Goal: Task Accomplishment & Management: Use online tool/utility

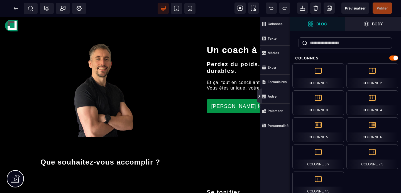
click at [260, 96] on icon at bounding box center [260, 96] width 2 height 3
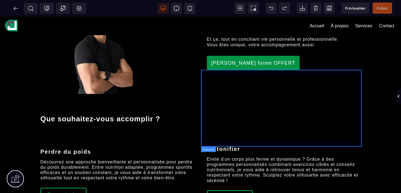
scroll to position [123, 0]
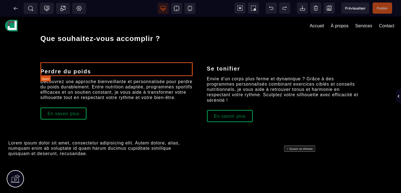
click at [69, 65] on div at bounding box center [117, 63] width 154 height 3
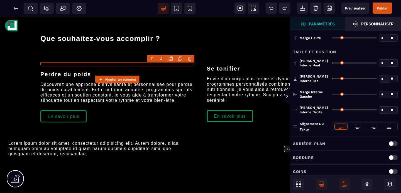
click at [180, 59] on icon at bounding box center [180, 58] width 4 height 4
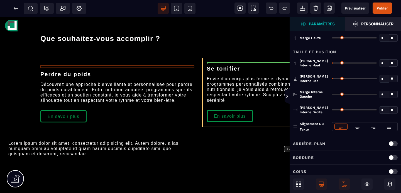
drag, startPoint x: 57, startPoint y: 84, endPoint x: 215, endPoint y: 65, distance: 159.1
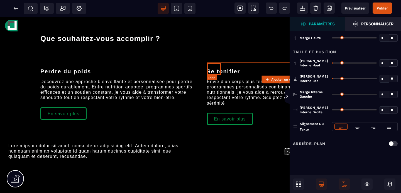
click at [207, 64] on icon at bounding box center [207, 64] width 0 height 0
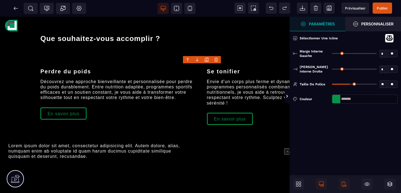
click at [389, 40] on icon at bounding box center [389, 38] width 7 height 6
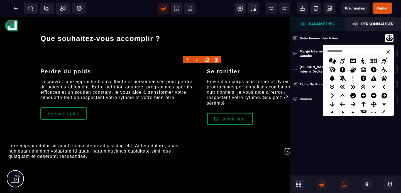
click at [347, 53] on input at bounding box center [358, 50] width 65 height 7
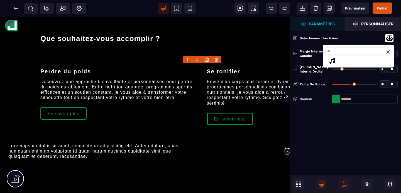
type input "*"
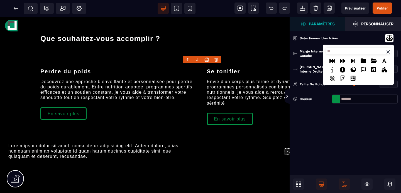
type input "*"
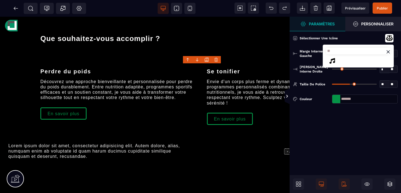
type input "*"
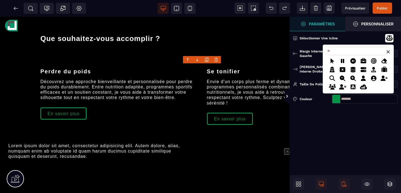
scroll to position [0, 0]
type input "*"
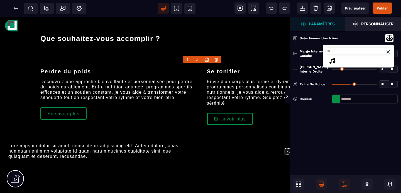
type input "*"
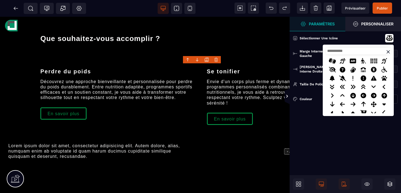
click at [339, 52] on input at bounding box center [358, 50] width 65 height 7
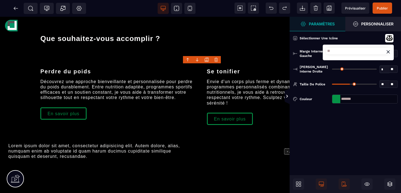
type input "*"
type input "****"
click at [343, 61] on icon at bounding box center [343, 60] width 8 height 7
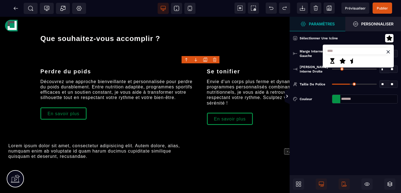
click at [387, 52] on icon at bounding box center [389, 52] width 6 height 6
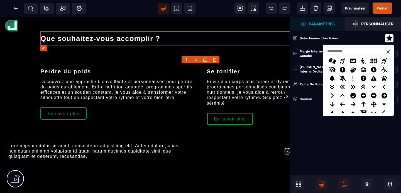
click at [255, 40] on h1 "Que souhaitez-vous accomplir ?" at bounding box center [200, 38] width 320 height 14
select select "***"
select select
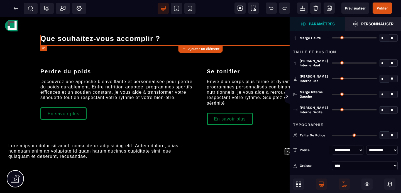
type input "*"
type input "**"
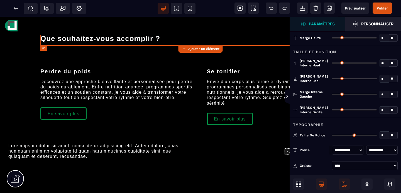
type input "*"
type input "**"
type input "*"
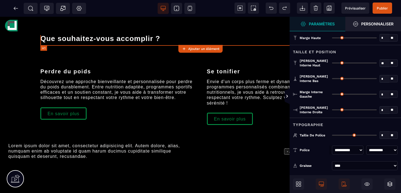
type input "*"
type input "**"
type input "****"
type input "**"
click at [382, 10] on span "Publier" at bounding box center [382, 8] width 11 height 4
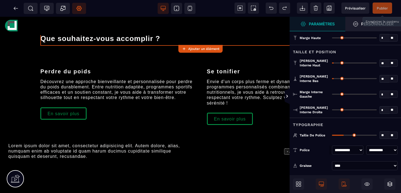
click at [82, 7] on icon at bounding box center [79, 9] width 6 height 6
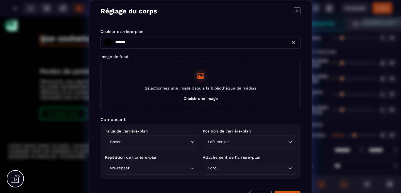
click at [104, 43] on input "*******" at bounding box center [111, 43] width 14 height 8
click at [239, 170] on input "Search for option" at bounding box center [246, 168] width 81 height 6
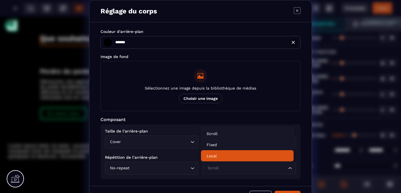
click at [191, 145] on icon "Search for option" at bounding box center [193, 142] width 6 height 6
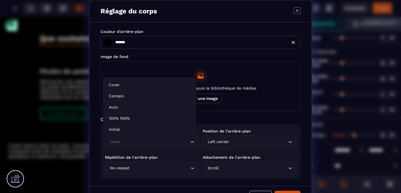
click at [184, 158] on p "Répétition de l’arrière-plan" at bounding box center [151, 157] width 93 height 4
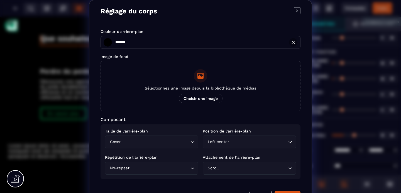
click at [190, 168] on icon "Search for option" at bounding box center [193, 168] width 6 height 6
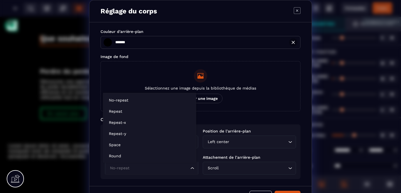
click at [94, 171] on div "Couleur d'arrière-plan ******* ******* Image de fond Sélectionnez une image dep…" at bounding box center [200, 104] width 222 height 164
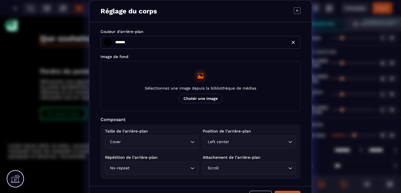
click at [141, 168] on input "Search for option" at bounding box center [160, 168] width 59 height 6
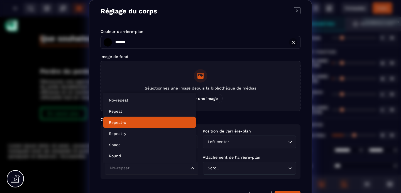
click at [178, 77] on button "Sélectionnez une image depuis la bibliothèque de médias Choisir une image" at bounding box center [201, 86] width 200 height 50
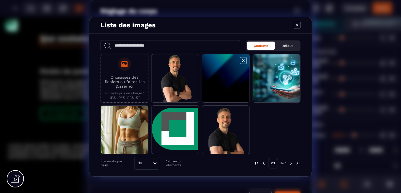
click at [218, 85] on span "Modal window" at bounding box center [225, 78] width 47 height 48
click at [216, 87] on span "Modal window" at bounding box center [225, 78] width 47 height 48
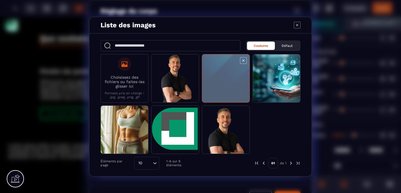
click at [216, 87] on span "Modal window" at bounding box center [225, 78] width 47 height 48
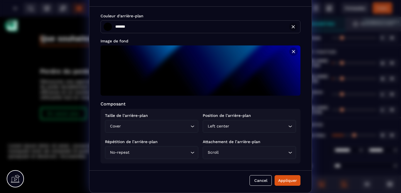
scroll to position [16, 0]
click at [127, 154] on div "No-repeat" at bounding box center [149, 152] width 82 height 6
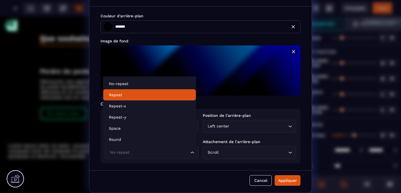
click at [124, 98] on li "Repeat" at bounding box center [149, 94] width 93 height 11
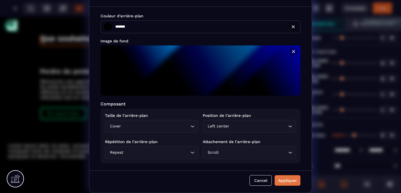
click at [278, 180] on div "Appliquer" at bounding box center [287, 181] width 19 height 6
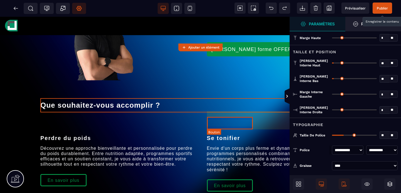
scroll to position [0, 0]
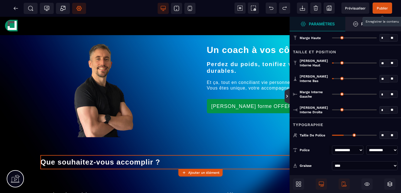
click at [289, 95] on icon at bounding box center [287, 96] width 4 height 4
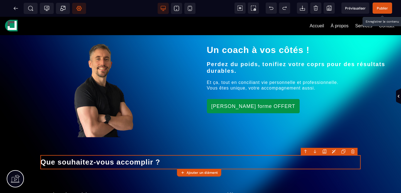
click at [384, 9] on span "Publier" at bounding box center [382, 8] width 11 height 4
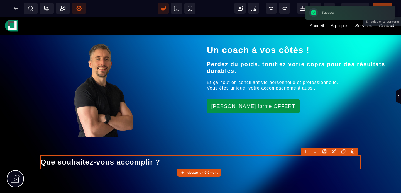
click at [78, 10] on icon at bounding box center [79, 8] width 5 height 5
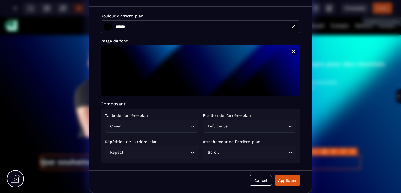
scroll to position [16, 0]
click at [174, 152] on input "Search for option" at bounding box center [157, 152] width 65 height 6
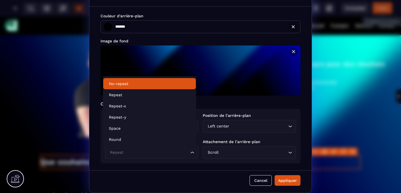
click at [129, 88] on li "No-repeat" at bounding box center [149, 83] width 93 height 11
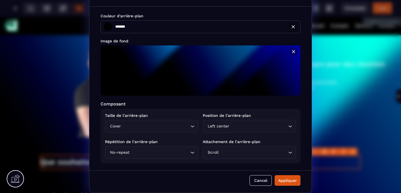
click at [192, 154] on icon "Search for option" at bounding box center [193, 153] width 6 height 6
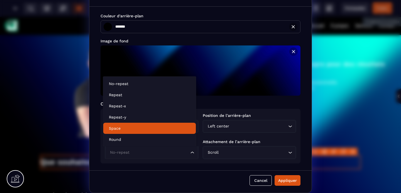
click at [126, 130] on p "Space" at bounding box center [150, 128] width 82 height 6
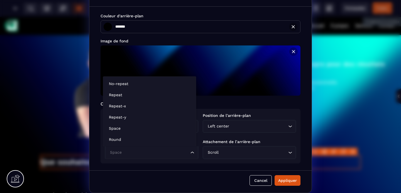
click at [179, 152] on input "Search for option" at bounding box center [149, 152] width 81 height 6
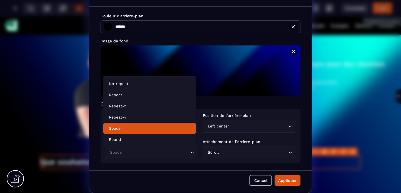
click at [134, 129] on p "Space" at bounding box center [150, 128] width 82 height 6
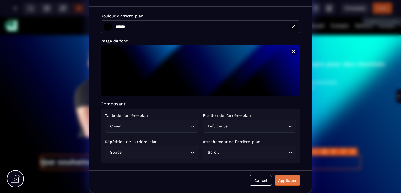
click at [279, 179] on div "Appliquer" at bounding box center [287, 181] width 19 height 6
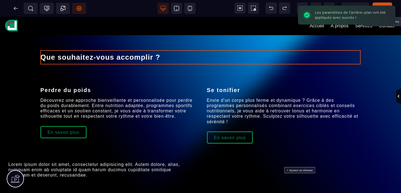
scroll to position [0, 0]
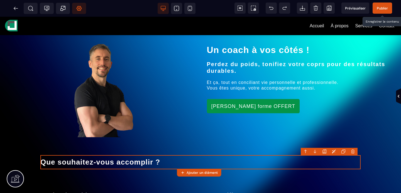
click at [79, 12] on span "Réglages Body" at bounding box center [79, 8] width 14 height 11
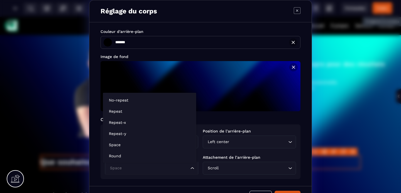
click at [179, 168] on input "Search for option" at bounding box center [149, 168] width 81 height 6
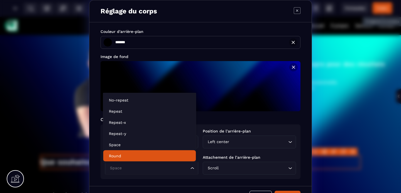
click at [120, 156] on p "Round" at bounding box center [150, 156] width 82 height 6
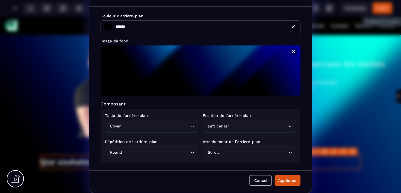
scroll to position [16, 0]
click at [285, 178] on div "Appliquer" at bounding box center [287, 181] width 19 height 6
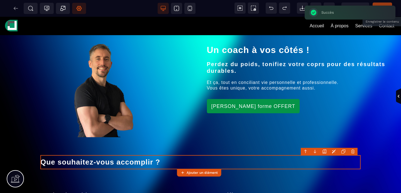
click at [82, 6] on icon at bounding box center [79, 9] width 6 height 6
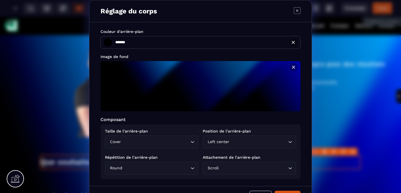
click at [155, 171] on input "Search for option" at bounding box center [156, 168] width 66 height 6
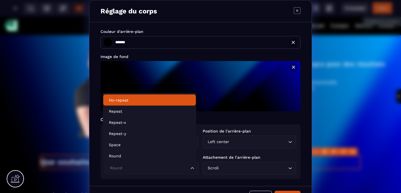
click at [127, 100] on p "No-repeat" at bounding box center [150, 100] width 82 height 6
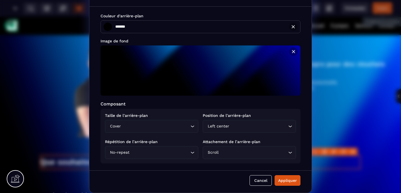
click at [240, 153] on input "Search for option" at bounding box center [253, 152] width 67 height 6
click at [232, 167] on div "Couleur d'arrière-plan ******* ******* Image de fond Composant Taille de l’arri…" at bounding box center [200, 89] width 222 height 164
click at [245, 129] on input "Search for option" at bounding box center [258, 126] width 57 height 6
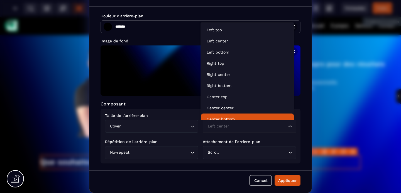
scroll to position [4, 0]
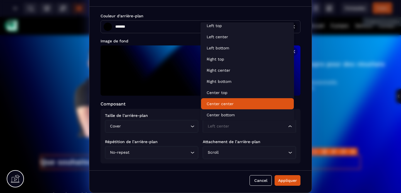
click at [236, 105] on p "Center center" at bounding box center [248, 104] width 82 height 6
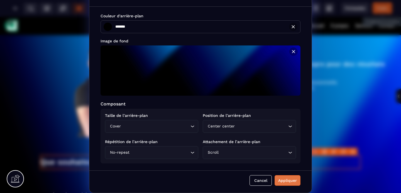
click at [282, 182] on div "Appliquer" at bounding box center [287, 181] width 19 height 6
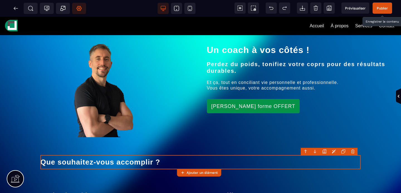
click at [386, 8] on span "Publier" at bounding box center [382, 8] width 11 height 4
click at [76, 8] on span "Réglages Body" at bounding box center [79, 8] width 14 height 11
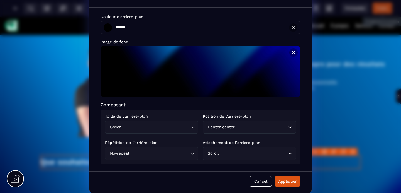
scroll to position [16, 0]
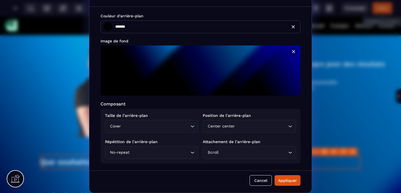
click at [248, 127] on input "Search for option" at bounding box center [261, 126] width 51 height 6
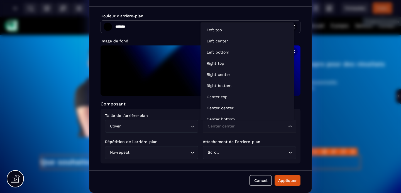
scroll to position [4, 0]
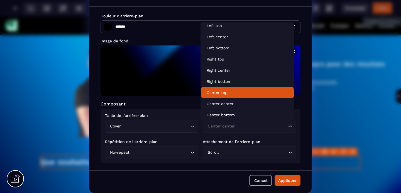
click at [231, 93] on p "Center top" at bounding box center [248, 93] width 82 height 6
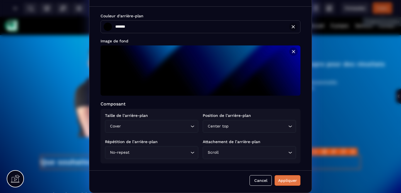
click at [278, 175] on button "Appliquer" at bounding box center [288, 180] width 26 height 11
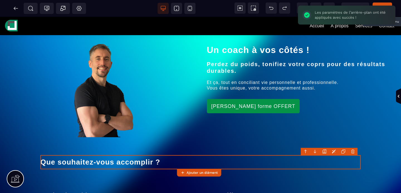
click at [384, 4] on span "Publier" at bounding box center [383, 8] width 20 height 11
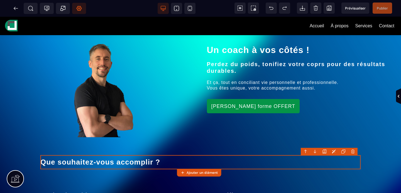
click at [82, 11] on span "Réglages Body" at bounding box center [79, 8] width 14 height 11
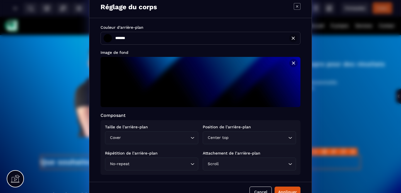
scroll to position [16, 0]
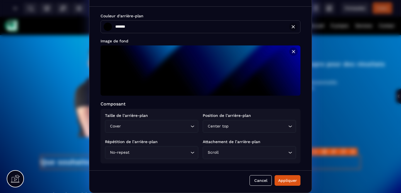
click at [232, 132] on div "Center top Loading..." at bounding box center [249, 126] width 93 height 13
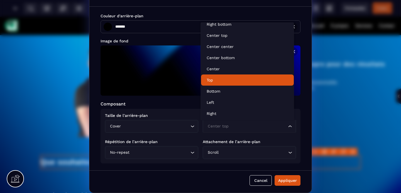
scroll to position [62, 0]
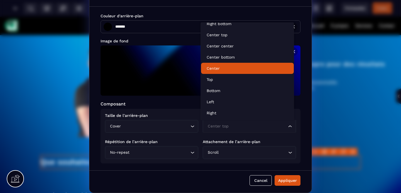
click at [223, 71] on p "Center" at bounding box center [248, 69] width 82 height 6
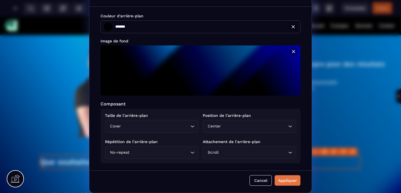
click at [279, 179] on div "Appliquer" at bounding box center [287, 181] width 19 height 6
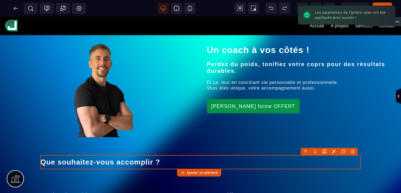
click at [383, 4] on span "Publier" at bounding box center [383, 8] width 20 height 11
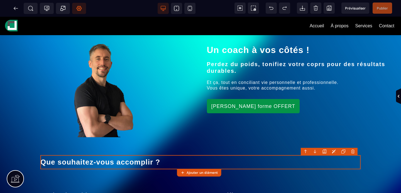
click at [79, 11] on span "Réglages Body" at bounding box center [79, 8] width 14 height 11
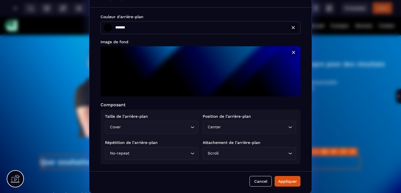
scroll to position [16, 0]
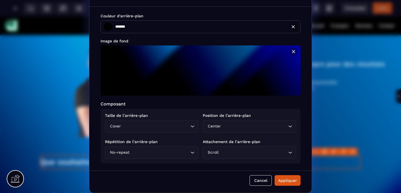
click at [235, 128] on input "Search for option" at bounding box center [254, 126] width 65 height 6
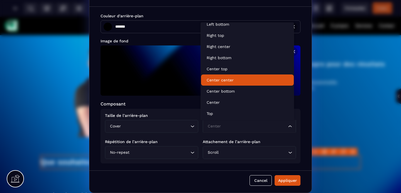
scroll to position [0, 0]
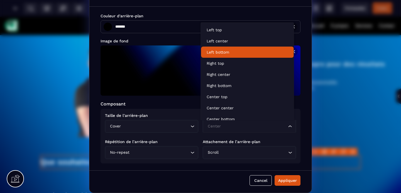
click at [229, 53] on p "Left bottom" at bounding box center [248, 52] width 82 height 6
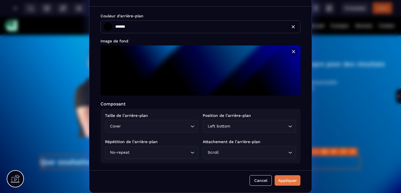
click at [278, 177] on button "Appliquer" at bounding box center [288, 180] width 26 height 11
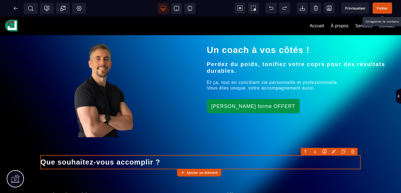
click at [380, 12] on span "Publier" at bounding box center [383, 8] width 20 height 11
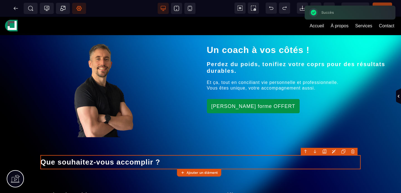
click at [80, 10] on icon at bounding box center [79, 8] width 5 height 5
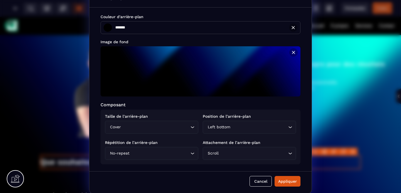
scroll to position [16, 0]
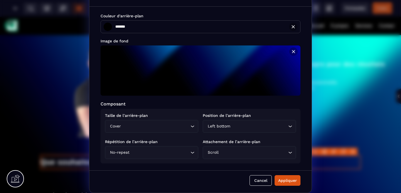
click at [240, 127] on input "Search for option" at bounding box center [259, 126] width 55 height 6
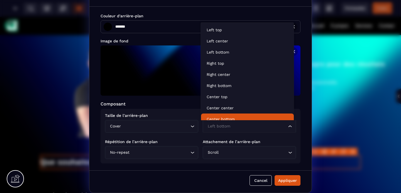
scroll to position [4, 0]
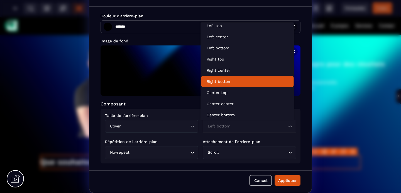
click at [228, 85] on li "Right bottom" at bounding box center [247, 81] width 93 height 11
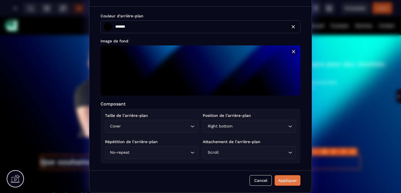
click at [280, 181] on div "Appliquer" at bounding box center [287, 181] width 19 height 6
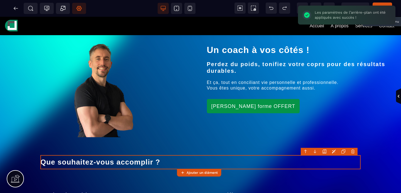
click at [382, 4] on span "Publier" at bounding box center [383, 8] width 20 height 11
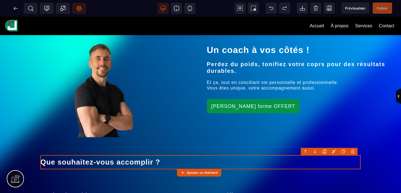
click at [77, 6] on icon at bounding box center [79, 9] width 6 height 6
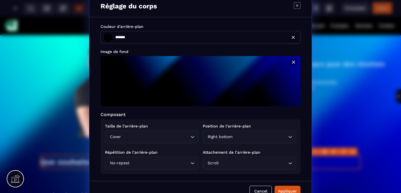
scroll to position [16, 0]
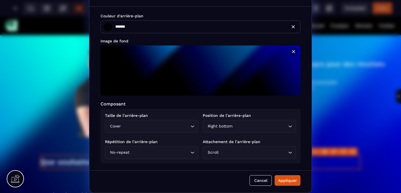
click at [239, 130] on div "Right bottom Loading..." at bounding box center [249, 126] width 93 height 13
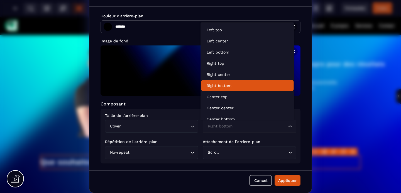
scroll to position [62, 0]
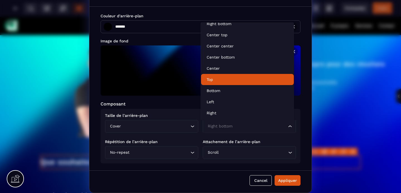
click at [232, 82] on li "Top" at bounding box center [247, 79] width 93 height 11
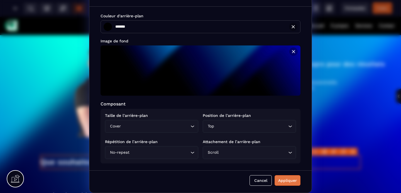
click at [282, 178] on div "Appliquer" at bounding box center [287, 181] width 19 height 6
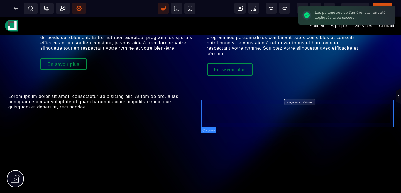
scroll to position [0, 0]
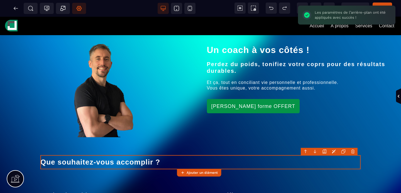
click at [77, 8] on icon at bounding box center [79, 9] width 6 height 6
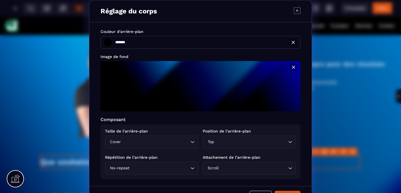
click at [246, 140] on input "Search for option" at bounding box center [251, 142] width 72 height 6
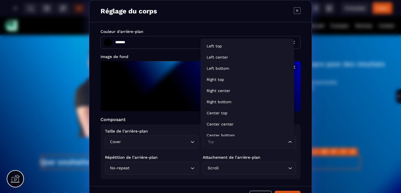
click at [181, 142] on input "Search for option" at bounding box center [155, 142] width 67 height 6
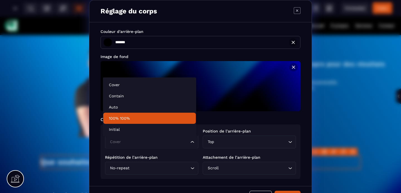
click at [131, 121] on p "100% 100%" at bounding box center [150, 118] width 82 height 6
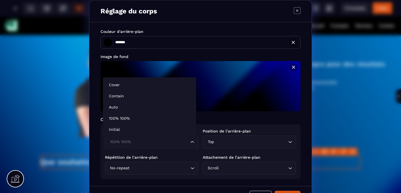
click at [147, 142] on input "Search for option" at bounding box center [149, 142] width 81 height 6
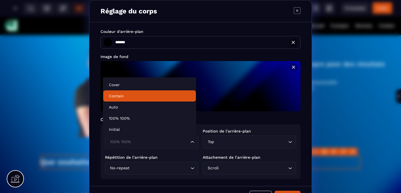
click at [148, 98] on p "Contain" at bounding box center [150, 96] width 82 height 6
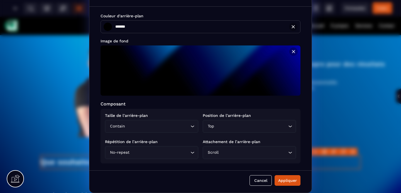
scroll to position [16, 0]
click at [278, 179] on div "Appliquer" at bounding box center [287, 181] width 19 height 6
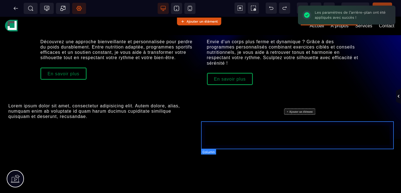
scroll to position [0, 0]
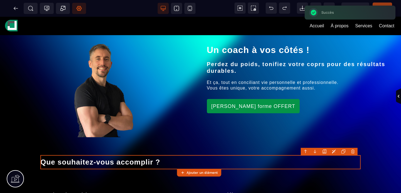
click at [82, 8] on span "Réglages Body" at bounding box center [79, 8] width 14 height 11
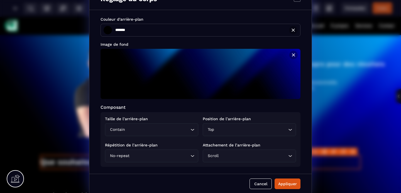
scroll to position [16, 0]
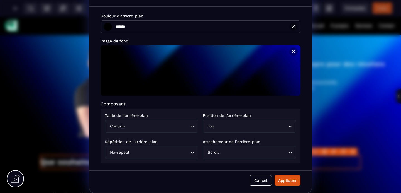
click at [179, 130] on div "Contain Loading..." at bounding box center [151, 126] width 93 height 13
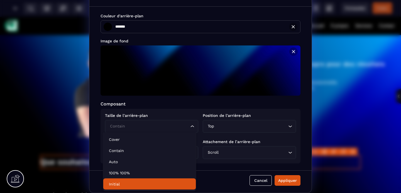
click at [133, 181] on li "Initial" at bounding box center [149, 183] width 93 height 11
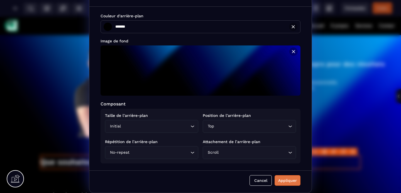
click at [285, 182] on div "Appliquer" at bounding box center [287, 181] width 19 height 6
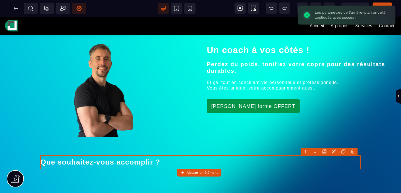
click at [83, 8] on span "Réglages Body" at bounding box center [79, 8] width 14 height 11
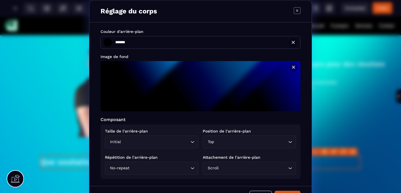
click at [180, 142] on input "Search for option" at bounding box center [155, 142] width 67 height 6
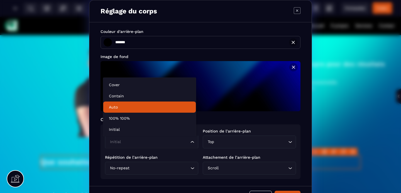
click at [127, 106] on p "Auto" at bounding box center [150, 107] width 82 height 6
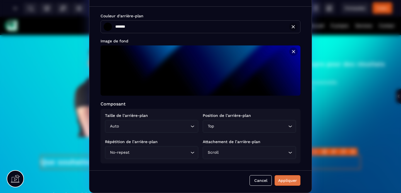
click at [285, 181] on div "Appliquer" at bounding box center [287, 181] width 19 height 6
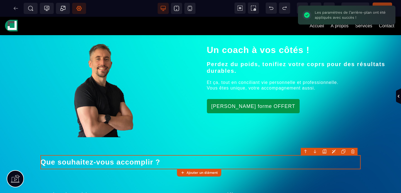
click at [75, 8] on span "Réglages Body" at bounding box center [79, 8] width 14 height 11
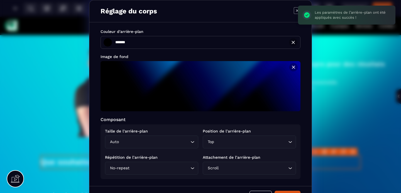
click at [159, 143] on input "Search for option" at bounding box center [154, 142] width 69 height 6
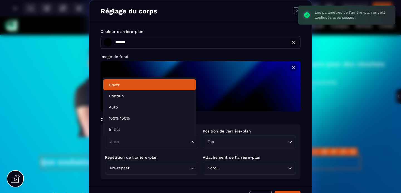
click at [133, 86] on p "Cover" at bounding box center [150, 85] width 82 height 6
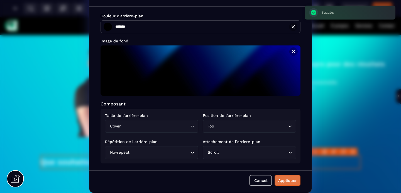
click at [282, 177] on button "Appliquer" at bounding box center [288, 180] width 26 height 11
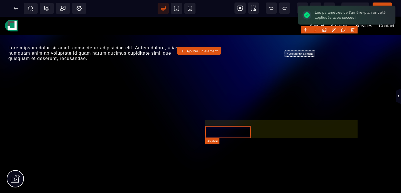
scroll to position [0, 0]
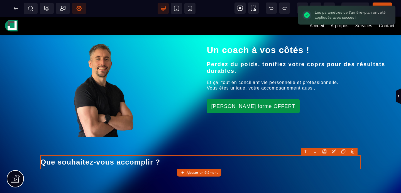
click at [81, 7] on icon at bounding box center [79, 8] width 5 height 5
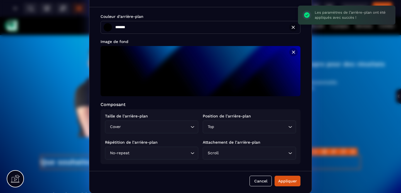
scroll to position [16, 0]
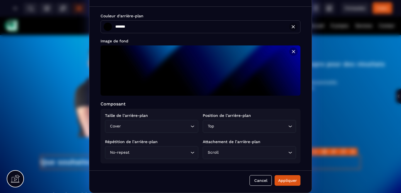
click at [184, 124] on input "Search for option" at bounding box center [155, 126] width 67 height 6
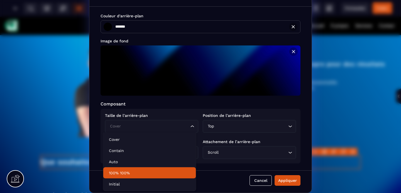
click at [144, 176] on li "100% 100%" at bounding box center [149, 172] width 93 height 11
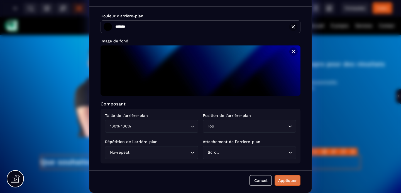
click at [285, 181] on div "Appliquer" at bounding box center [287, 181] width 19 height 6
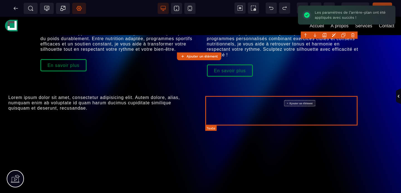
scroll to position [0, 0]
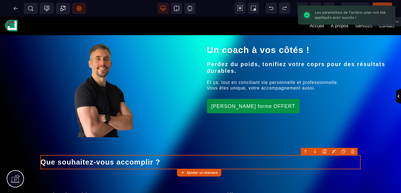
click at [383, 3] on span "Publier" at bounding box center [383, 8] width 20 height 11
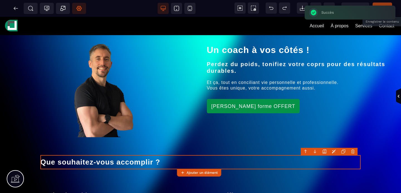
click at [383, 3] on span "Publier" at bounding box center [383, 8] width 20 height 11
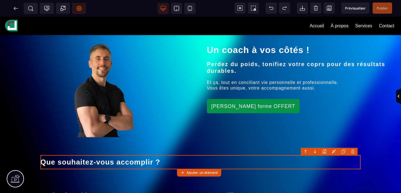
click at [77, 10] on icon at bounding box center [79, 8] width 5 height 5
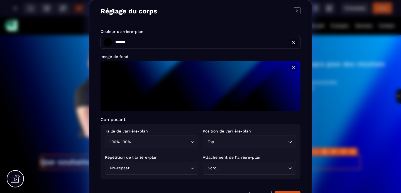
click at [133, 142] on input "Search for option" at bounding box center [160, 142] width 57 height 6
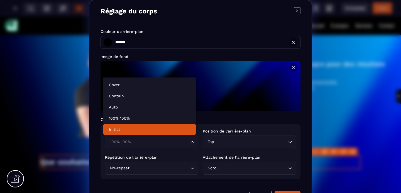
click at [132, 129] on p "Initial" at bounding box center [150, 130] width 82 height 6
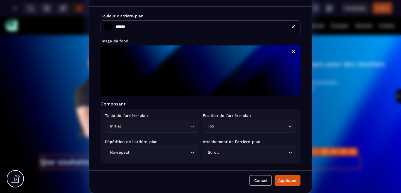
scroll to position [16, 0]
click at [284, 179] on div "Appliquer" at bounding box center [287, 181] width 19 height 6
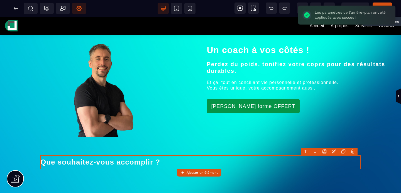
click at [386, 4] on span "Publier" at bounding box center [383, 8] width 20 height 11
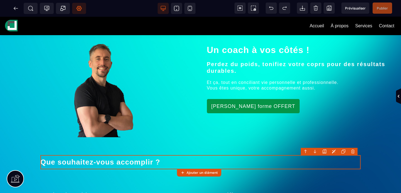
click at [77, 9] on icon at bounding box center [79, 8] width 5 height 5
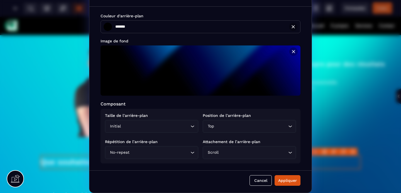
click at [264, 126] on input "Search for option" at bounding box center [251, 126] width 72 height 6
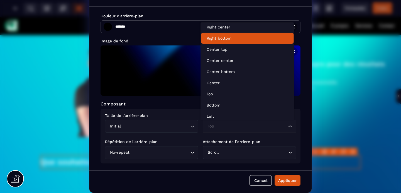
scroll to position [62, 0]
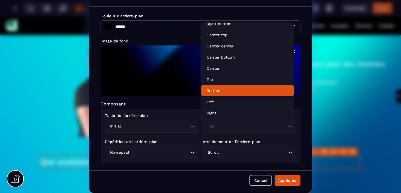
click at [226, 90] on p "Bottom" at bounding box center [248, 91] width 82 height 6
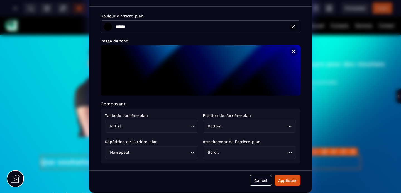
click at [282, 179] on div "Appliquer" at bounding box center [287, 181] width 19 height 6
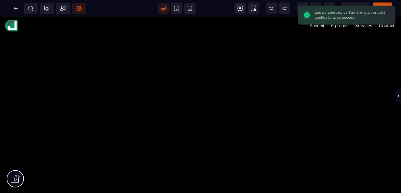
scroll to position [0, 0]
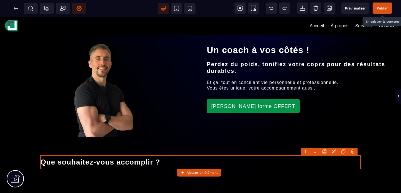
click at [380, 9] on span "Publier" at bounding box center [382, 8] width 11 height 4
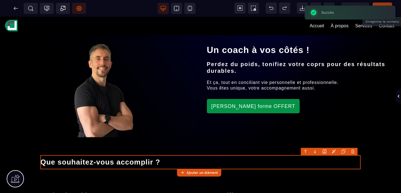
click at [79, 5] on span "Réglages Body" at bounding box center [79, 8] width 14 height 11
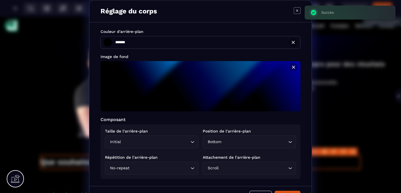
click at [252, 143] on input "Search for option" at bounding box center [255, 142] width 64 height 6
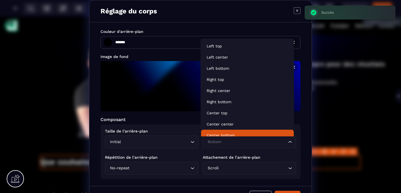
scroll to position [4, 0]
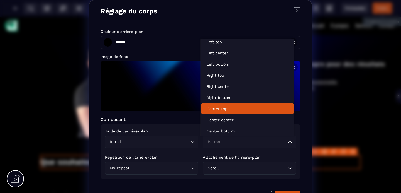
click at [228, 107] on p "Center top" at bounding box center [248, 109] width 82 height 6
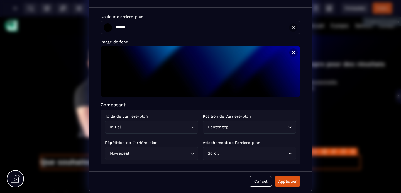
scroll to position [16, 0]
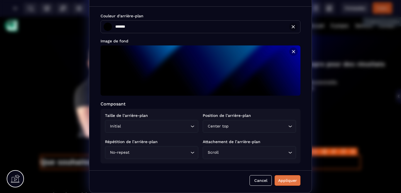
click at [281, 178] on div "Appliquer" at bounding box center [287, 181] width 19 height 6
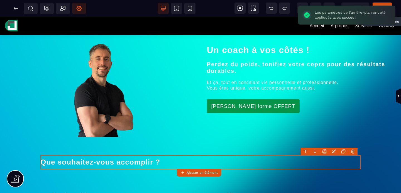
click at [83, 10] on span "Réglages Body" at bounding box center [79, 8] width 14 height 11
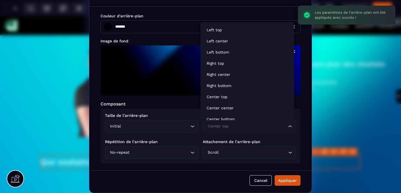
click at [237, 124] on input "Search for option" at bounding box center [246, 126] width 81 height 6
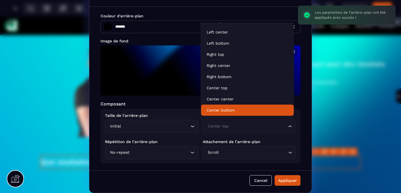
scroll to position [9, 0]
click at [240, 113] on li "Center bottom" at bounding box center [247, 109] width 93 height 11
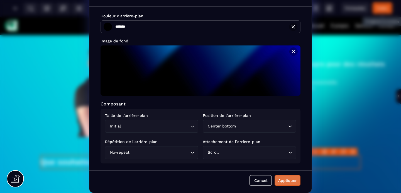
click at [284, 180] on div "Appliquer" at bounding box center [287, 181] width 19 height 6
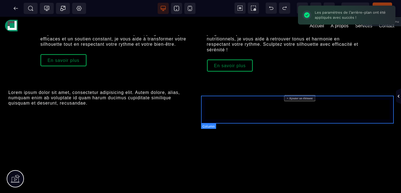
scroll to position [0, 0]
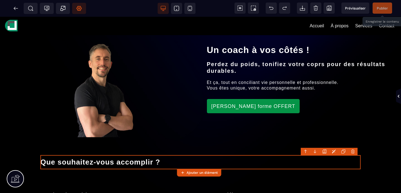
click at [81, 8] on icon at bounding box center [79, 9] width 6 height 6
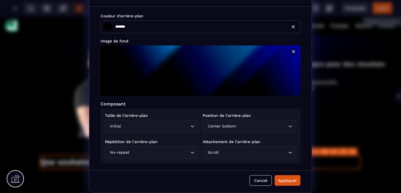
scroll to position [16, 0]
click at [228, 152] on input "Search for option" at bounding box center [246, 152] width 81 height 6
click at [221, 160] on div "Taille de l’arrière-plan Initial Loading... Position de l’arrière-plan Center b…" at bounding box center [201, 136] width 200 height 55
click at [223, 154] on input "Search for option" at bounding box center [253, 152] width 67 height 6
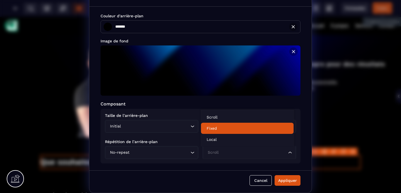
click at [221, 126] on p "Fixed" at bounding box center [248, 128] width 82 height 6
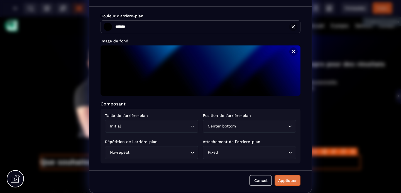
click at [282, 180] on div "Appliquer" at bounding box center [287, 181] width 19 height 6
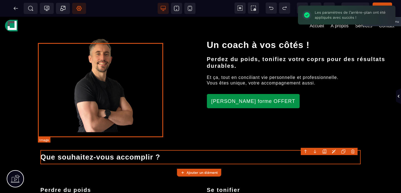
scroll to position [0, 0]
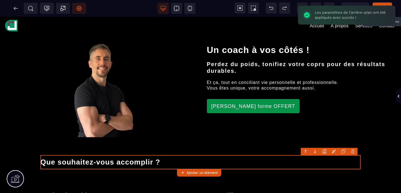
click at [83, 10] on span "Réglages Body" at bounding box center [79, 8] width 14 height 11
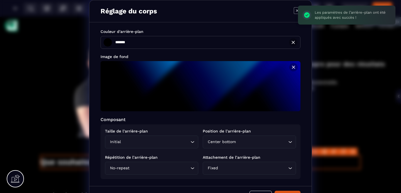
click at [139, 144] on input "Search for option" at bounding box center [155, 142] width 67 height 6
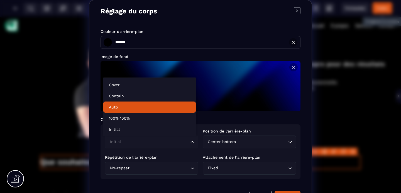
click at [130, 108] on p "Auto" at bounding box center [150, 107] width 82 height 6
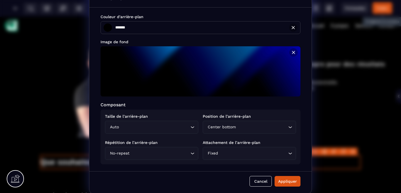
scroll to position [16, 0]
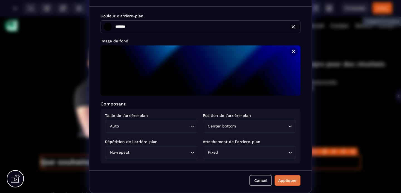
click at [284, 181] on div "Appliquer" at bounding box center [287, 181] width 19 height 6
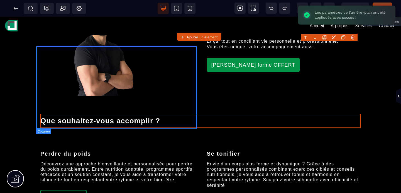
scroll to position [0, 0]
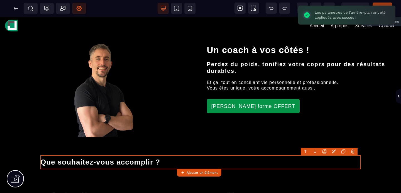
click at [82, 10] on icon at bounding box center [79, 9] width 6 height 6
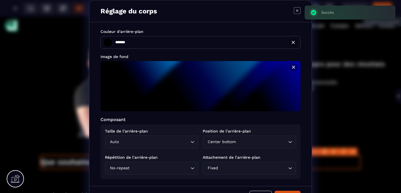
click at [222, 143] on div "Center bottom" at bounding box center [247, 142] width 82 height 6
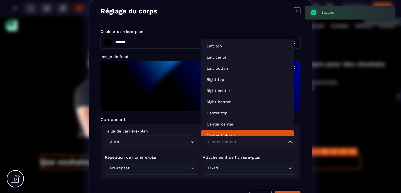
scroll to position [4, 0]
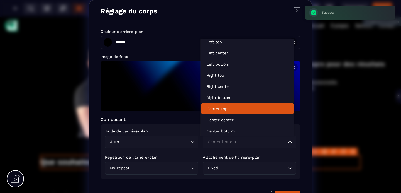
click at [220, 109] on p "Center top" at bounding box center [248, 109] width 82 height 6
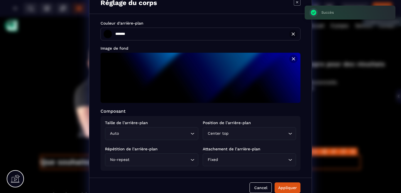
scroll to position [16, 0]
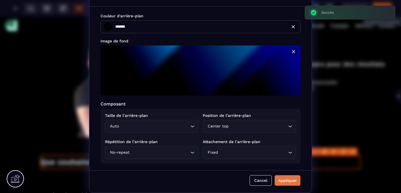
click at [284, 179] on div "Appliquer" at bounding box center [287, 181] width 19 height 6
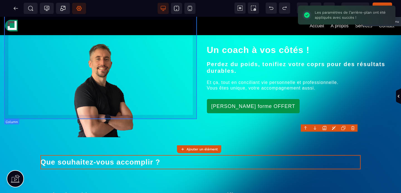
scroll to position [99, 0]
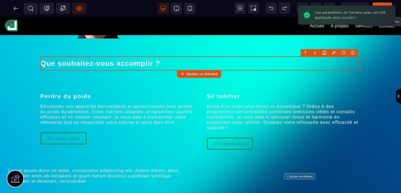
click at [79, 6] on icon at bounding box center [79, 8] width 5 height 5
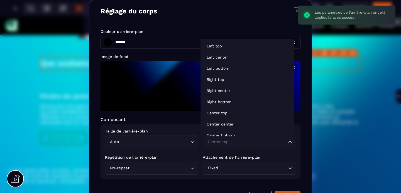
click at [242, 141] on input "Search for option" at bounding box center [246, 142] width 81 height 6
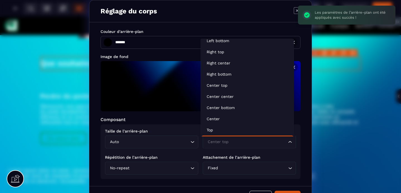
scroll to position [62, 0]
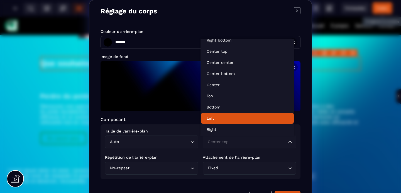
click at [226, 118] on p "Left" at bounding box center [248, 118] width 82 height 6
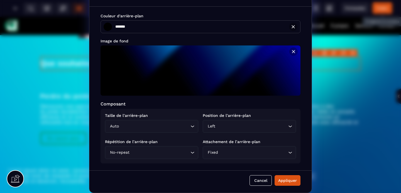
scroll to position [16, 0]
click at [284, 177] on button "Appliquer" at bounding box center [288, 180] width 26 height 11
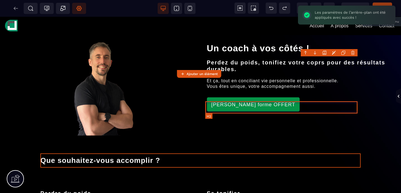
scroll to position [0, 0]
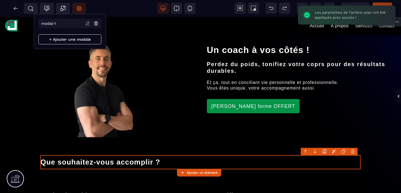
click at [77, 13] on span "Réglages Body" at bounding box center [79, 8] width 14 height 11
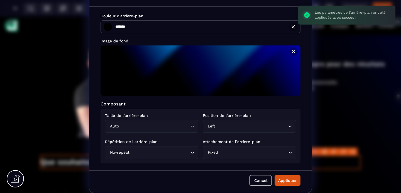
scroll to position [16, 0]
click at [223, 127] on input "Search for option" at bounding box center [252, 126] width 71 height 6
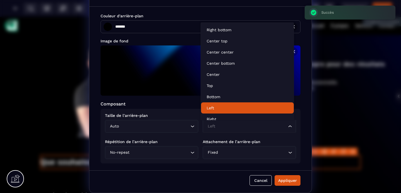
scroll to position [62, 0]
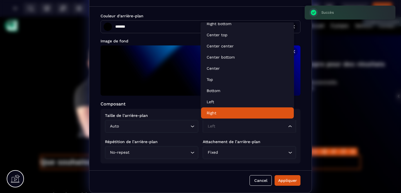
click at [219, 110] on p "Right" at bounding box center [248, 113] width 82 height 6
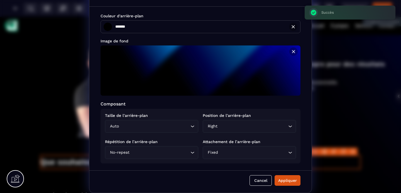
click at [288, 186] on div "Cancel Appliquer" at bounding box center [200, 181] width 222 height 22
click at [286, 181] on div "Appliquer" at bounding box center [287, 181] width 19 height 6
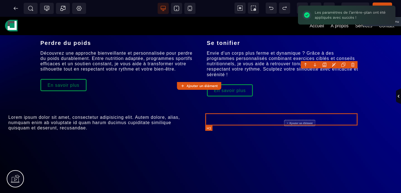
scroll to position [0, 0]
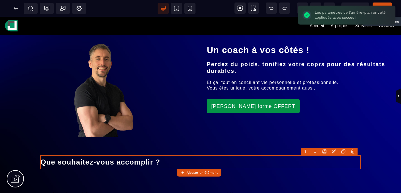
click at [383, 3] on span "Publier" at bounding box center [383, 8] width 20 height 11
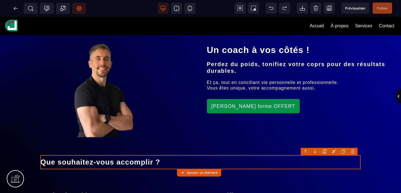
click at [84, 8] on span "Réglages Body" at bounding box center [79, 8] width 14 height 11
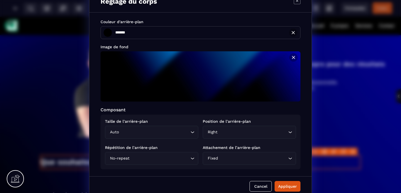
scroll to position [10, 0]
click at [191, 133] on icon "Search for option" at bounding box center [193, 132] width 6 height 6
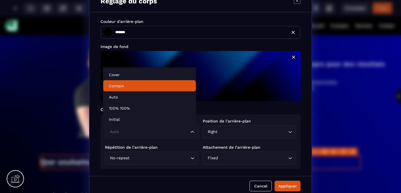
click at [135, 83] on p "Contain" at bounding box center [150, 86] width 82 height 6
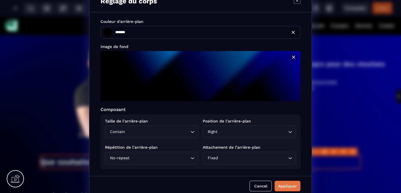
click at [283, 184] on div "Appliquer" at bounding box center [287, 186] width 19 height 6
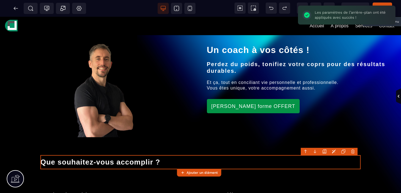
click at [388, 4] on span "Publier" at bounding box center [383, 8] width 20 height 11
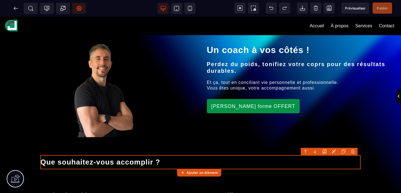
click at [76, 10] on span "Réglages Body" at bounding box center [79, 8] width 14 height 11
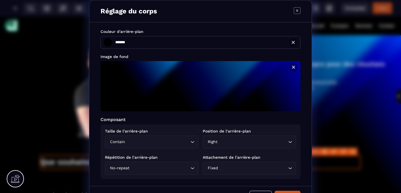
click at [177, 147] on div "Contain Loading..." at bounding box center [151, 141] width 93 height 13
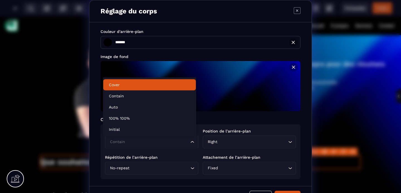
click at [128, 87] on p "Cover" at bounding box center [150, 85] width 82 height 6
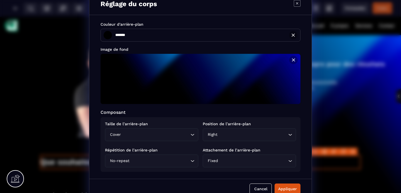
scroll to position [16, 0]
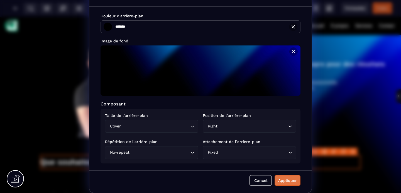
click at [278, 176] on button "Appliquer" at bounding box center [288, 180] width 26 height 11
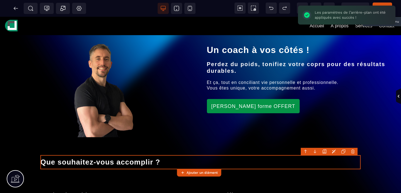
click at [383, 3] on span "Publier" at bounding box center [383, 8] width 20 height 11
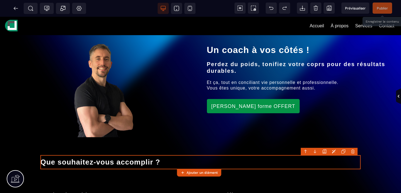
click at [387, 7] on span "Publier" at bounding box center [382, 8] width 11 height 4
click at [81, 10] on icon at bounding box center [79, 9] width 6 height 6
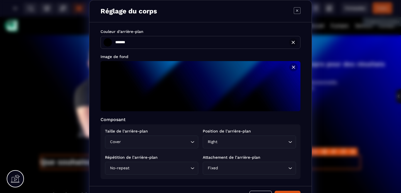
click at [249, 139] on input "Search for option" at bounding box center [253, 142] width 68 height 6
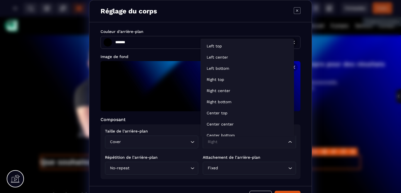
scroll to position [4, 0]
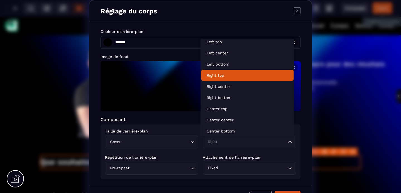
click at [227, 77] on p "Right top" at bounding box center [248, 75] width 82 height 6
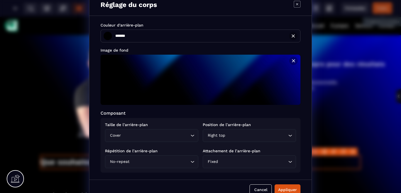
scroll to position [16, 0]
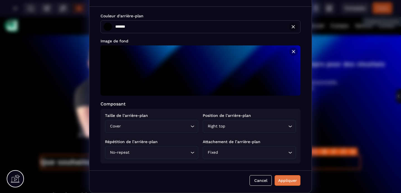
click at [283, 181] on div "Appliquer" at bounding box center [287, 181] width 19 height 6
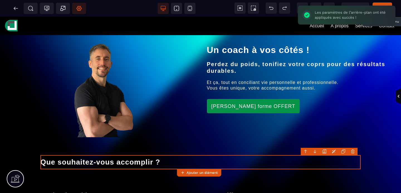
click at [380, 4] on span "Publier" at bounding box center [383, 8] width 20 height 11
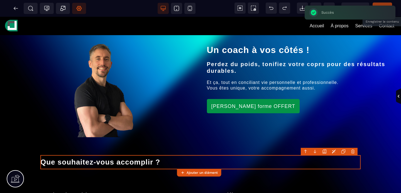
click at [380, 4] on span "Publier" at bounding box center [383, 8] width 20 height 11
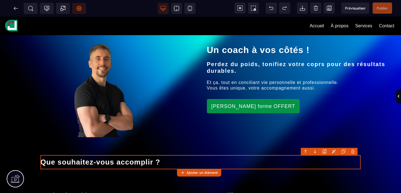
click at [76, 11] on span "Réglages Body" at bounding box center [79, 8] width 14 height 11
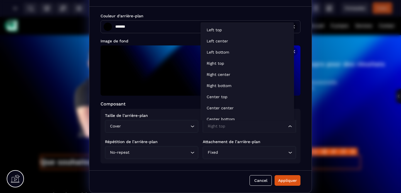
click at [234, 125] on input "Search for option" at bounding box center [246, 126] width 81 height 6
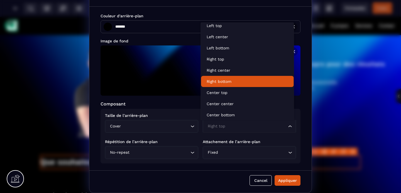
click at [226, 78] on li "Right bottom" at bounding box center [247, 81] width 93 height 11
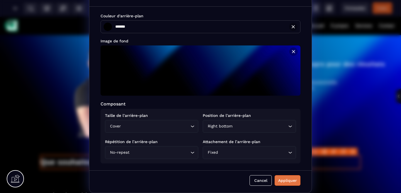
click at [280, 178] on div "Appliquer" at bounding box center [287, 181] width 19 height 6
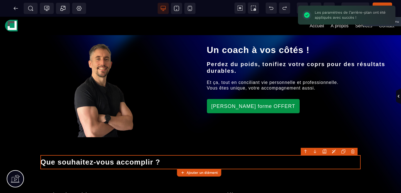
click at [382, 4] on span "Publier" at bounding box center [383, 8] width 20 height 11
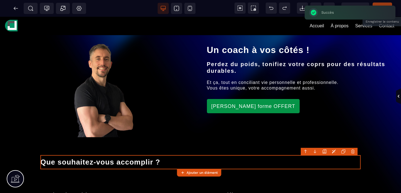
click at [379, 4] on span "Publier" at bounding box center [383, 8] width 20 height 11
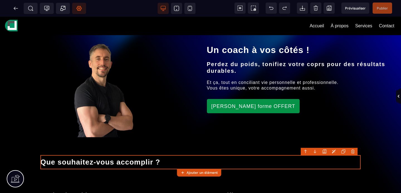
click at [81, 10] on icon at bounding box center [79, 9] width 6 height 6
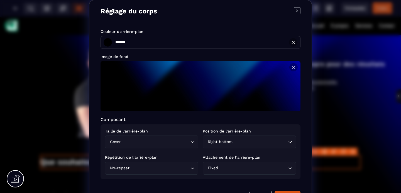
click at [256, 144] on input "Search for option" at bounding box center [260, 142] width 53 height 6
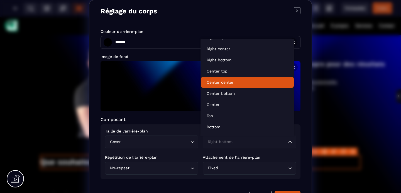
scroll to position [43, 0]
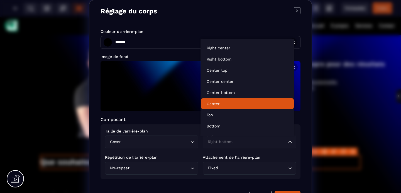
click at [223, 106] on p "Center" at bounding box center [248, 104] width 82 height 6
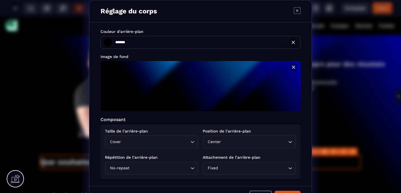
scroll to position [16, 0]
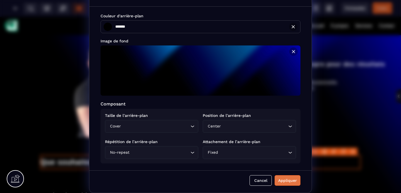
click at [281, 177] on button "Appliquer" at bounding box center [288, 180] width 26 height 11
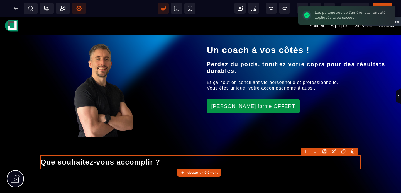
click at [383, 3] on span "Publier" at bounding box center [383, 8] width 20 height 11
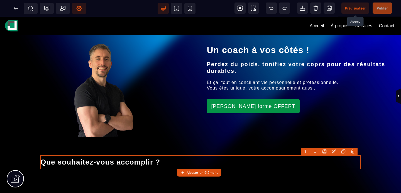
click at [350, 10] on span "Prévisualiser" at bounding box center [356, 8] width 28 height 11
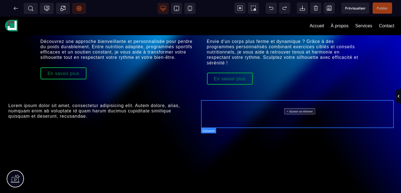
scroll to position [0, 0]
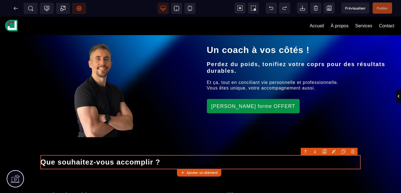
click at [80, 11] on span "Réglages Body" at bounding box center [79, 8] width 14 height 11
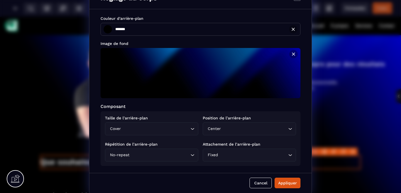
scroll to position [16, 0]
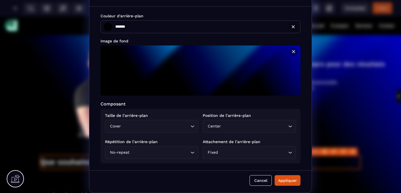
click at [344, 108] on div "Réglage du corps Couleur d'arrière-plan ******* ******* Image de fond Composant…" at bounding box center [200, 88] width 401 height 208
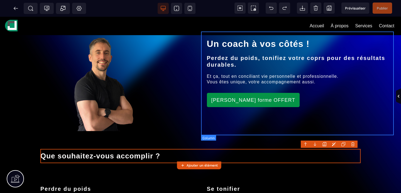
scroll to position [9, 0]
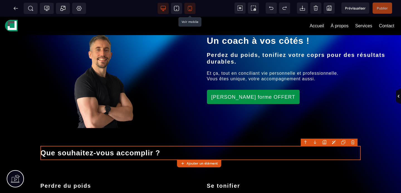
click at [190, 11] on icon at bounding box center [190, 8] width 4 height 5
type input "**"
select select "***"
select select
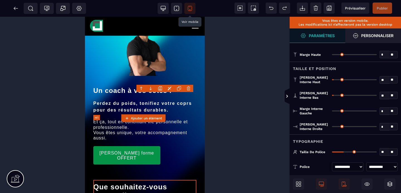
scroll to position [0, 0]
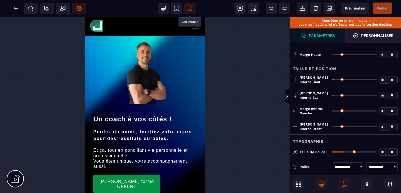
click at [80, 11] on icon at bounding box center [79, 8] width 5 height 5
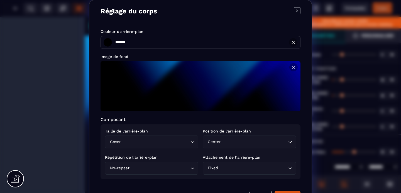
type input "*******"
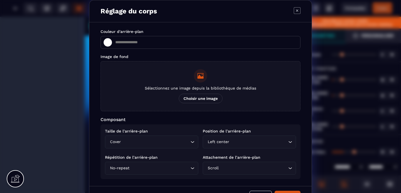
click at [192, 99] on span "Choisir une image" at bounding box center [201, 98] width 44 height 9
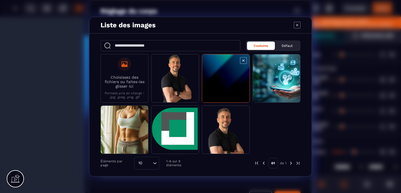
click at [221, 77] on span "Modal window" at bounding box center [225, 78] width 47 height 48
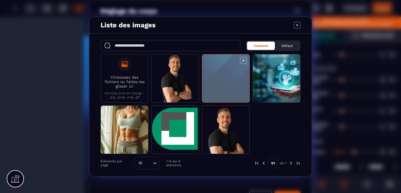
click at [221, 77] on span "Modal window" at bounding box center [225, 78] width 47 height 48
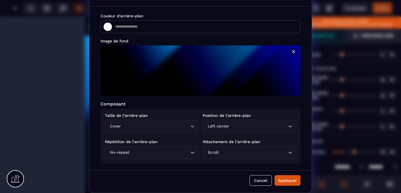
scroll to position [16, 0]
click at [281, 179] on div "Appliquer" at bounding box center [287, 181] width 19 height 6
type input "*******"
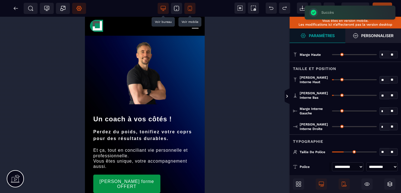
click at [162, 9] on icon at bounding box center [164, 9] width 6 height 6
select select "***"
select select
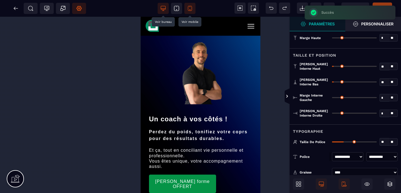
type input "**"
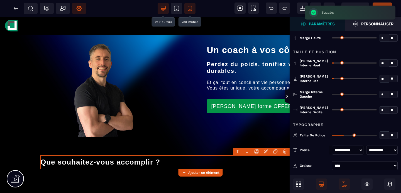
click at [194, 9] on span at bounding box center [189, 8] width 11 height 11
type input "**"
select select "***"
select select
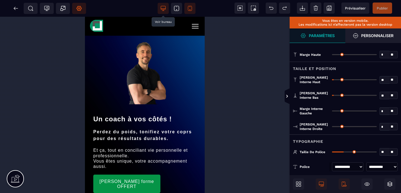
click at [84, 11] on span "Réglages Body" at bounding box center [79, 8] width 14 height 11
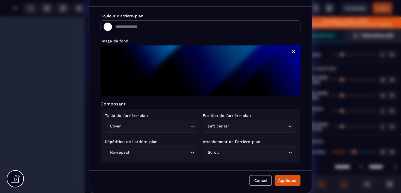
click at [233, 127] on input "Search for option" at bounding box center [258, 126] width 57 height 6
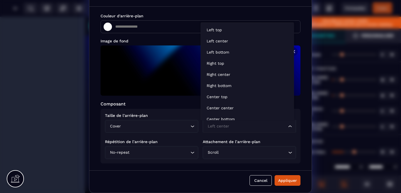
scroll to position [4, 0]
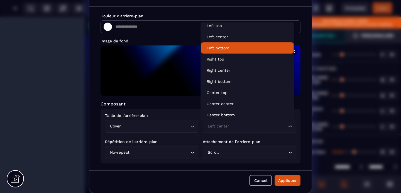
click at [230, 50] on p "Left bottom" at bounding box center [248, 48] width 82 height 6
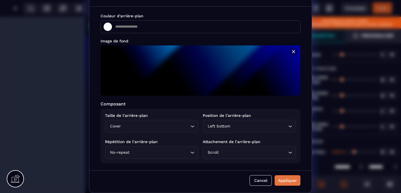
click at [281, 178] on div "Appliquer" at bounding box center [287, 181] width 19 height 6
type input "*******"
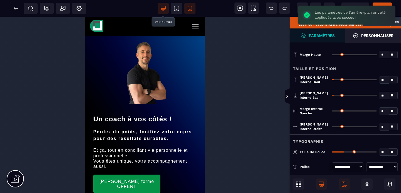
click at [382, 4] on span "Publier" at bounding box center [383, 8] width 20 height 11
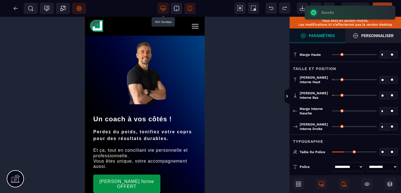
click at [80, 11] on icon at bounding box center [79, 9] width 6 height 6
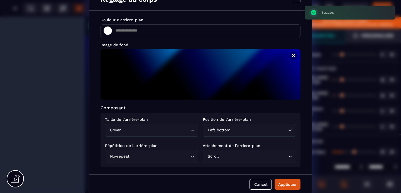
scroll to position [16, 0]
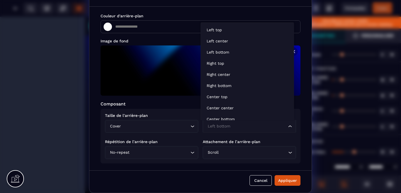
click at [232, 126] on input "Search for option" at bounding box center [246, 126] width 81 height 6
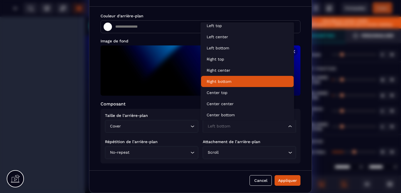
click at [226, 82] on p "Right bottom" at bounding box center [248, 82] width 82 height 6
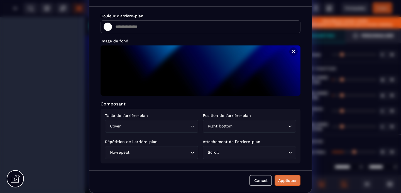
click at [281, 179] on div "Appliquer" at bounding box center [287, 181] width 19 height 6
type input "*******"
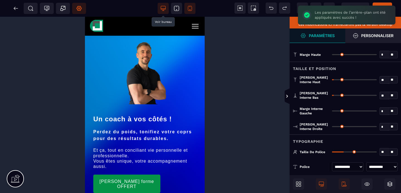
click at [76, 6] on icon at bounding box center [79, 9] width 6 height 6
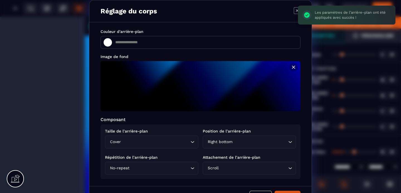
click at [237, 143] on input "Search for option" at bounding box center [260, 142] width 53 height 6
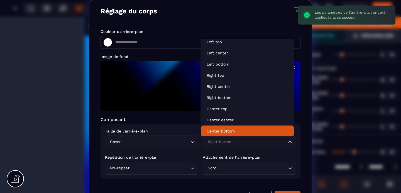
click at [227, 131] on p "Center bottom" at bounding box center [248, 131] width 82 height 6
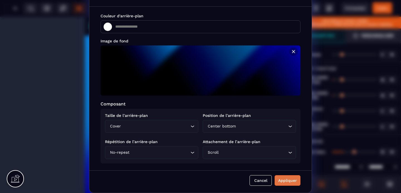
scroll to position [16, 0]
click at [280, 179] on div "Appliquer" at bounding box center [287, 181] width 19 height 6
type input "*******"
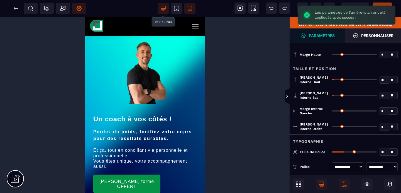
click at [76, 7] on span "Réglages Body" at bounding box center [79, 8] width 14 height 11
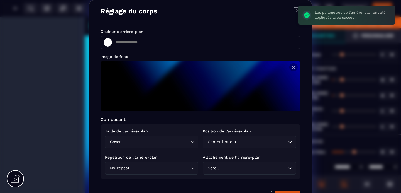
scroll to position [1, 0]
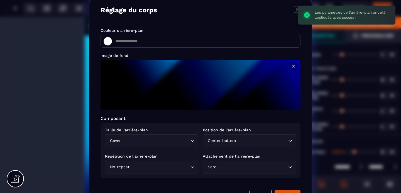
click at [239, 140] on input "Search for option" at bounding box center [262, 141] width 50 height 6
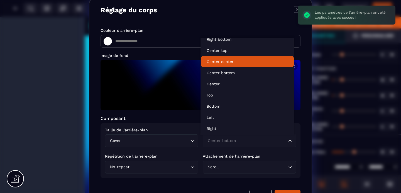
scroll to position [62, 0]
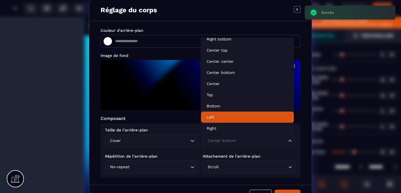
click at [220, 116] on p "Left" at bounding box center [248, 117] width 82 height 6
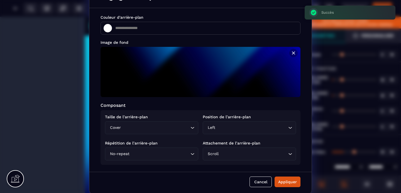
scroll to position [16, 0]
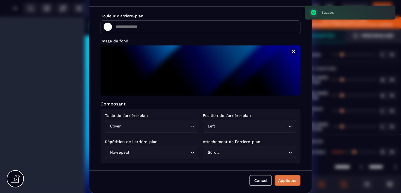
click at [282, 178] on div "Appliquer" at bounding box center [287, 181] width 19 height 6
type input "*******"
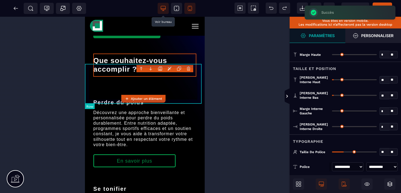
scroll to position [0, 0]
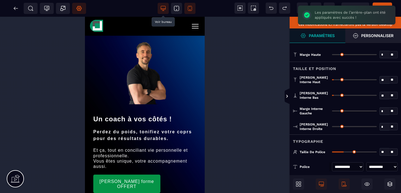
click at [77, 9] on icon at bounding box center [79, 9] width 6 height 6
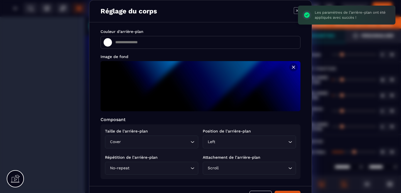
click at [246, 139] on input "Search for option" at bounding box center [252, 142] width 71 height 6
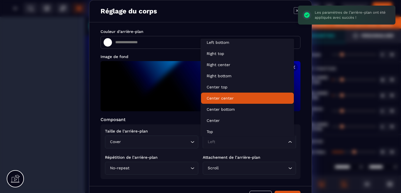
scroll to position [31, 0]
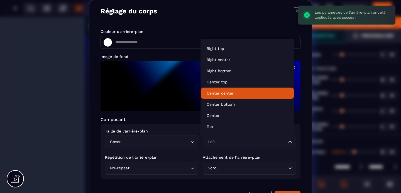
click at [233, 94] on p "Center center" at bounding box center [248, 93] width 82 height 6
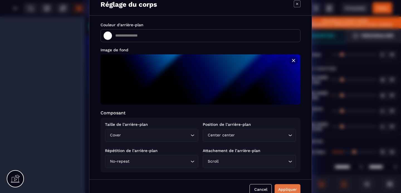
scroll to position [16, 0]
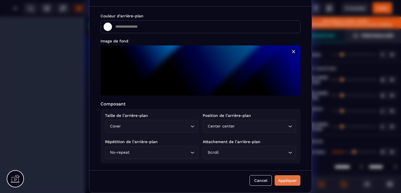
click at [285, 178] on div "Appliquer" at bounding box center [287, 181] width 19 height 6
type input "*******"
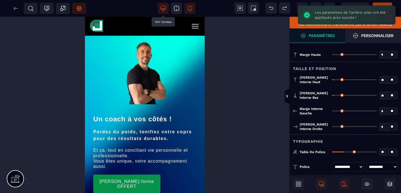
click at [81, 9] on icon at bounding box center [79, 8] width 5 height 5
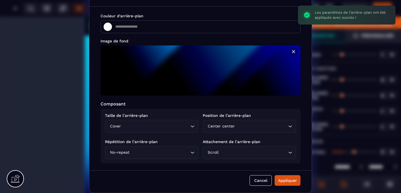
click at [269, 129] on div "Center center Loading..." at bounding box center [249, 126] width 93 height 13
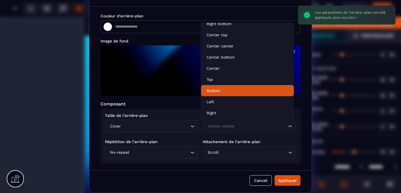
scroll to position [0, 0]
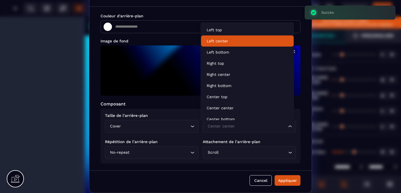
click at [225, 43] on p "Left center" at bounding box center [248, 41] width 82 height 6
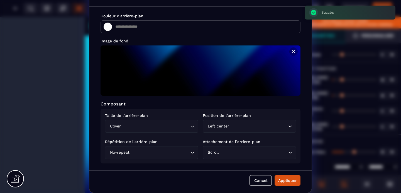
click at [257, 125] on input "Search for option" at bounding box center [258, 126] width 57 height 6
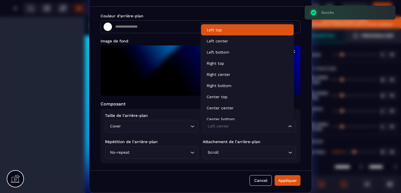
click at [224, 30] on p "Left top" at bounding box center [248, 30] width 82 height 6
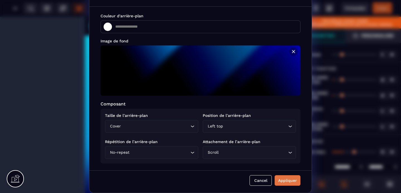
click at [284, 180] on div "Appliquer" at bounding box center [287, 181] width 19 height 6
type input "*******"
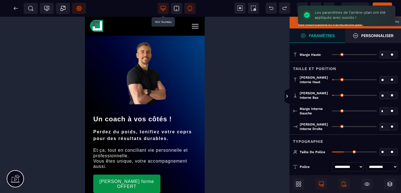
click at [387, 4] on span "Publier" at bounding box center [383, 8] width 20 height 11
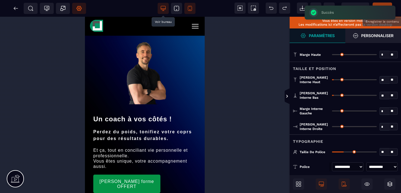
click at [377, 4] on span "Publier" at bounding box center [383, 8] width 20 height 11
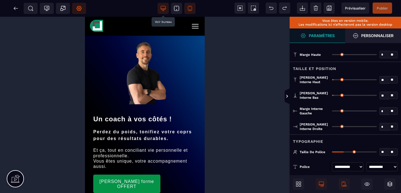
click at [84, 9] on span "Réglages Body" at bounding box center [79, 8] width 14 height 11
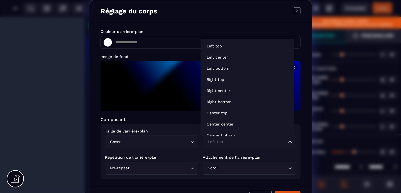
click at [229, 139] on input "Search for option" at bounding box center [246, 142] width 81 height 6
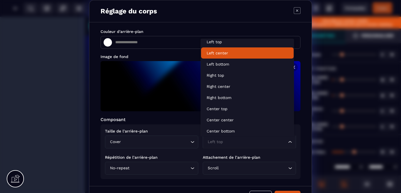
click at [226, 52] on p "Left center" at bounding box center [248, 53] width 82 height 6
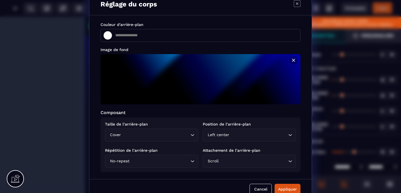
scroll to position [16, 0]
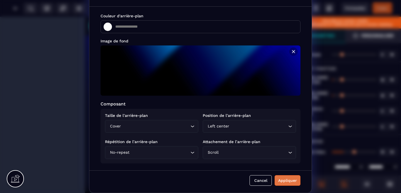
click at [285, 180] on div "Appliquer" at bounding box center [287, 181] width 19 height 6
type input "*******"
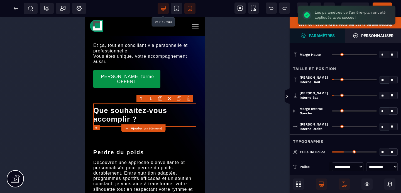
scroll to position [0, 0]
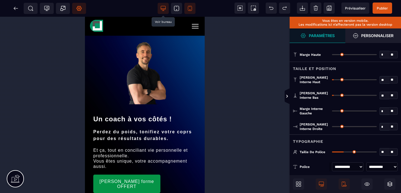
click at [82, 8] on icon at bounding box center [79, 8] width 5 height 5
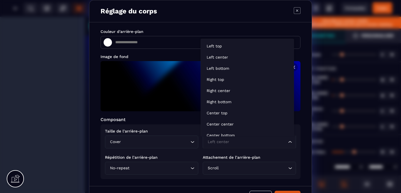
click at [246, 144] on input "Search for option" at bounding box center [246, 142] width 81 height 6
click at [249, 143] on input "Search for option" at bounding box center [246, 142] width 81 height 6
click at [239, 171] on input "Search for option" at bounding box center [253, 168] width 67 height 6
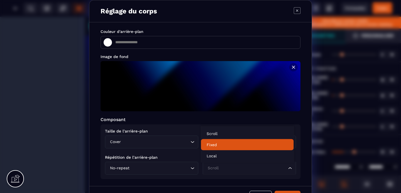
click at [222, 147] on p "Fixed" at bounding box center [248, 145] width 82 height 6
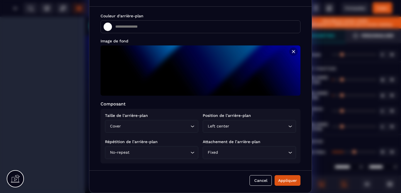
scroll to position [16, 0]
click at [287, 181] on div "Appliquer" at bounding box center [287, 181] width 19 height 6
type input "*******"
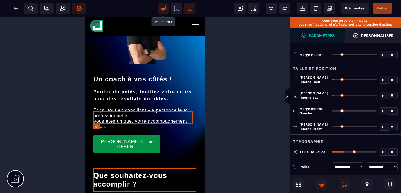
scroll to position [0, 0]
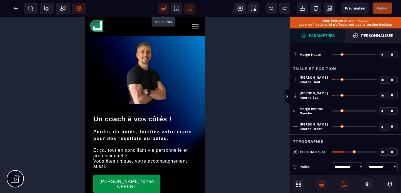
click at [80, 10] on icon at bounding box center [79, 8] width 5 height 5
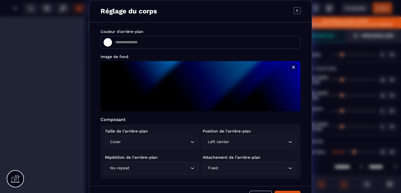
click at [250, 143] on input "Search for option" at bounding box center [258, 142] width 57 height 6
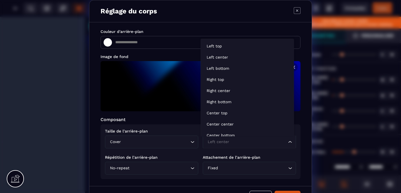
scroll to position [4, 0]
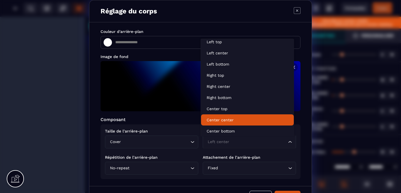
click at [230, 118] on p "Center center" at bounding box center [248, 120] width 82 height 6
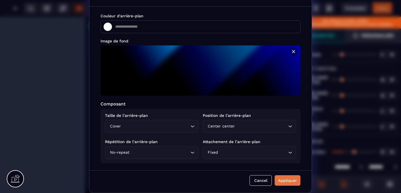
scroll to position [16, 0]
click at [279, 180] on div "Appliquer" at bounding box center [287, 181] width 19 height 6
type input "*******"
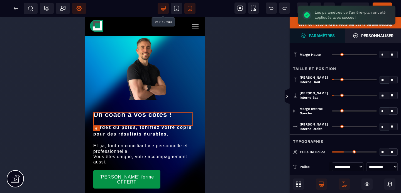
scroll to position [0, 0]
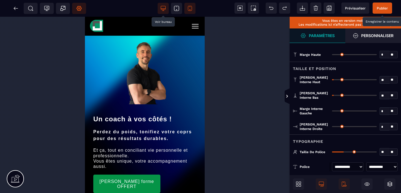
click at [381, 6] on span "Publier" at bounding box center [382, 8] width 11 height 4
click at [83, 6] on span "Réglages Body" at bounding box center [79, 8] width 14 height 11
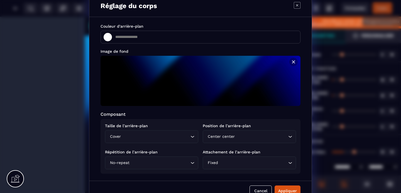
scroll to position [16, 0]
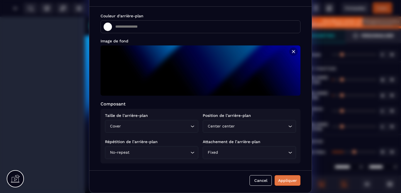
click at [279, 179] on div "Appliquer" at bounding box center [287, 181] width 19 height 6
type input "*******"
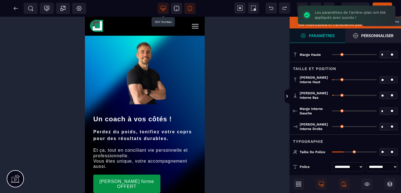
click at [382, 4] on span "Publier" at bounding box center [383, 8] width 20 height 11
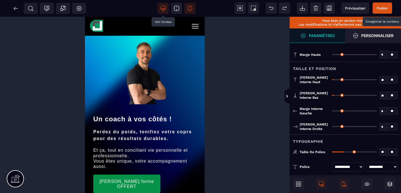
click at [380, 4] on span "Publier" at bounding box center [383, 8] width 20 height 11
click at [379, 8] on span "Publier" at bounding box center [382, 8] width 11 height 4
click at [384, 9] on span "Publier" at bounding box center [382, 8] width 11 height 4
click at [384, 8] on span "Publier" at bounding box center [382, 8] width 11 height 4
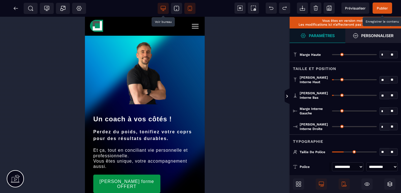
click at [386, 8] on span "Publier" at bounding box center [382, 8] width 11 height 4
click at [174, 11] on span at bounding box center [176, 8] width 11 height 11
type input "*******"
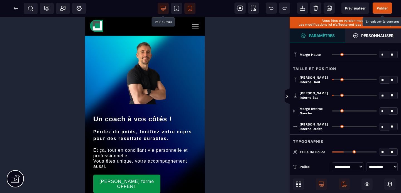
type input "**"
select select "***"
select select
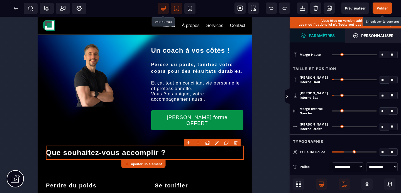
click at [163, 10] on icon at bounding box center [164, 9] width 6 height 6
type input "**"
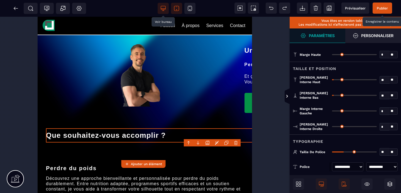
select select "***"
select select
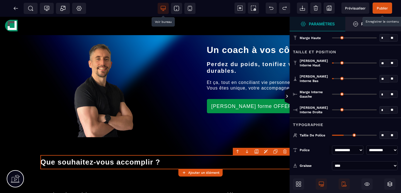
click at [379, 8] on span "Publier" at bounding box center [382, 8] width 11 height 4
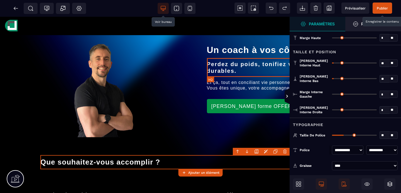
click at [243, 66] on h2 "Perdez du poids, tonifiez votre coprs pour des résultats durables." at bounding box center [300, 67] width 186 height 19
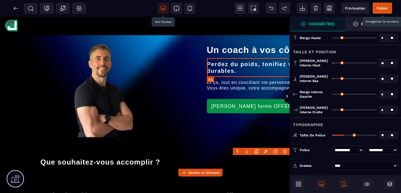
select select "***"
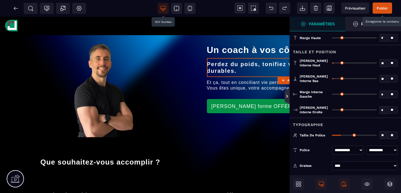
click at [289, 97] on icon at bounding box center [287, 96] width 5 height 16
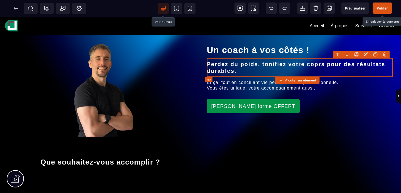
click at [322, 62] on h2 "Perdez du poids, tonifiez votre coprs pour des résultats durables." at bounding box center [300, 67] width 186 height 19
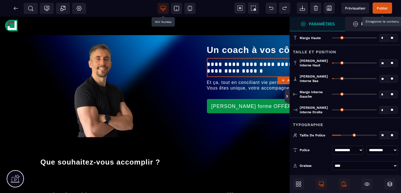
click at [287, 100] on icon at bounding box center [287, 96] width 5 height 16
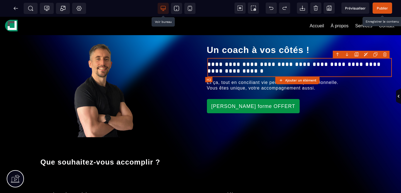
click at [322, 65] on h2 "**********" at bounding box center [300, 67] width 184 height 19
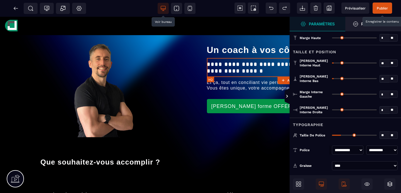
click at [279, 67] on h2 "**********" at bounding box center [300, 67] width 186 height 19
click at [276, 64] on h2 "**********" at bounding box center [300, 67] width 186 height 19
click at [287, 100] on icon at bounding box center [287, 96] width 5 height 16
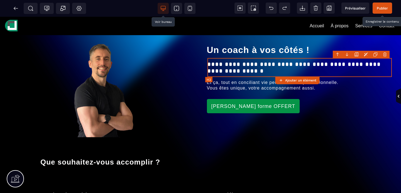
click at [329, 64] on h2 "**********" at bounding box center [300, 67] width 184 height 19
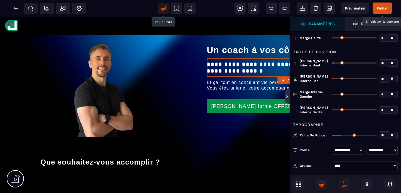
click at [286, 99] on icon at bounding box center [287, 96] width 5 height 16
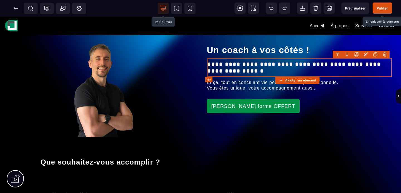
drag, startPoint x: 325, startPoint y: 66, endPoint x: 332, endPoint y: 66, distance: 6.7
click at [332, 66] on h2 "**********" at bounding box center [300, 67] width 184 height 19
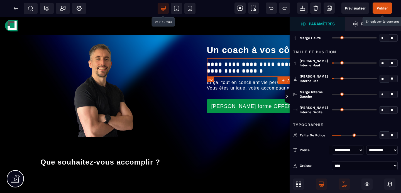
click at [272, 67] on h2 "**********" at bounding box center [300, 67] width 186 height 19
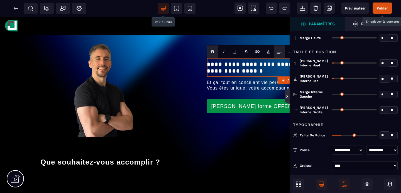
click at [288, 99] on icon at bounding box center [287, 96] width 5 height 16
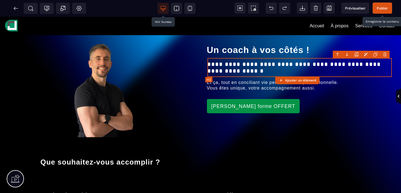
click at [331, 67] on h2 "**********" at bounding box center [300, 67] width 184 height 19
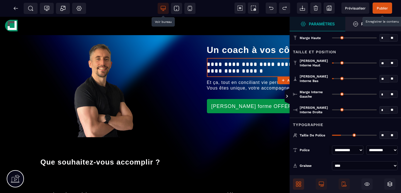
click at [299, 186] on icon at bounding box center [299, 184] width 6 height 6
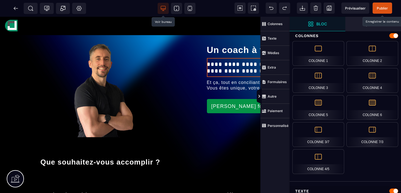
scroll to position [97, 0]
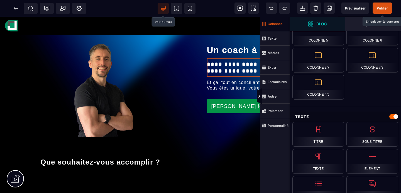
click at [283, 23] on span "Colonnes" at bounding box center [275, 24] width 29 height 14
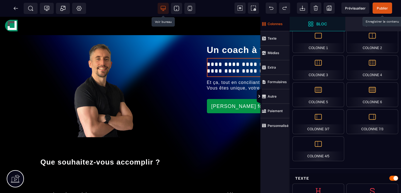
scroll to position [30, 0]
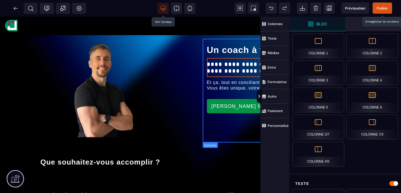
click at [238, 141] on div "**********" at bounding box center [300, 91] width 195 height 104
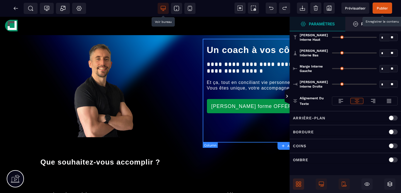
type input "*"
type input "**"
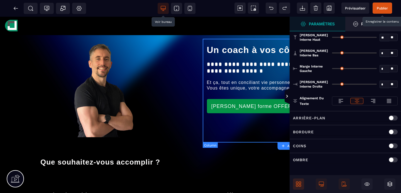
type input "**"
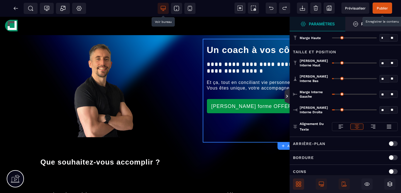
click at [288, 97] on icon at bounding box center [287, 96] width 4 height 4
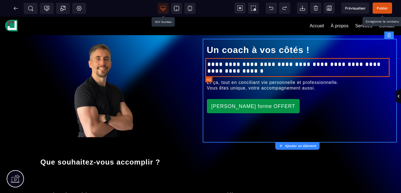
click at [217, 67] on h2 "**********" at bounding box center [300, 67] width 184 height 19
select select "***"
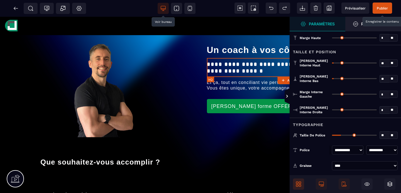
click at [219, 67] on h2 "**********" at bounding box center [300, 67] width 186 height 19
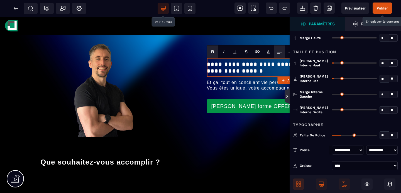
click at [287, 96] on icon at bounding box center [287, 96] width 2 height 3
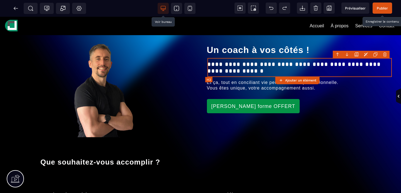
click at [324, 65] on h2 "**********" at bounding box center [300, 67] width 184 height 19
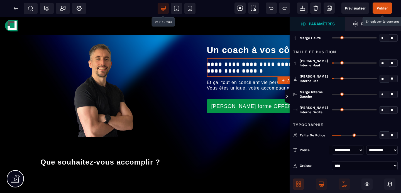
click at [288, 94] on icon at bounding box center [287, 96] width 4 height 4
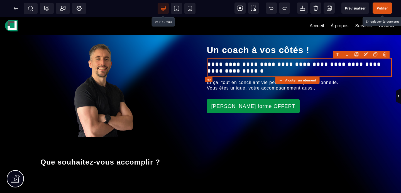
click at [337, 67] on h2 "**********" at bounding box center [300, 67] width 184 height 19
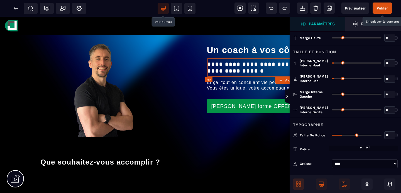
click at [337, 67] on h2 "**********" at bounding box center [300, 67] width 184 height 19
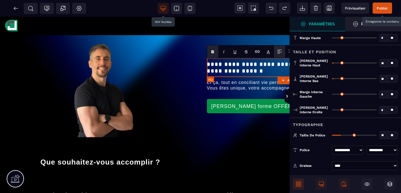
click at [284, 66] on h2 "**********" at bounding box center [300, 67] width 186 height 19
click at [286, 99] on icon at bounding box center [287, 96] width 5 height 16
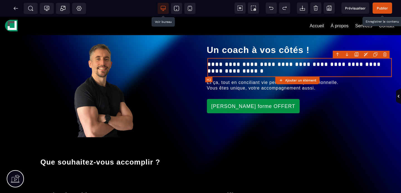
click at [324, 65] on h2 "**********" at bounding box center [300, 67] width 184 height 19
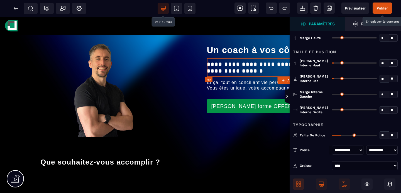
click at [324, 65] on h2 "**********" at bounding box center [300, 67] width 186 height 19
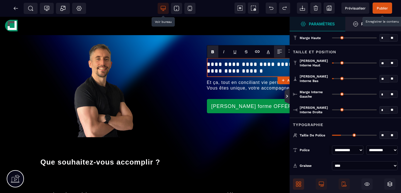
click at [285, 98] on icon at bounding box center [287, 96] width 4 height 4
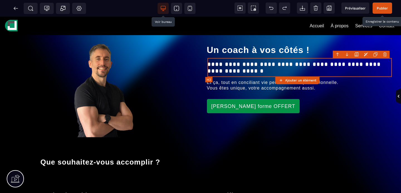
click at [326, 64] on h2 "**********" at bounding box center [300, 67] width 184 height 19
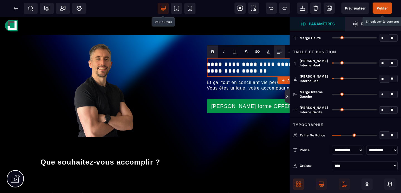
click at [286, 95] on icon at bounding box center [287, 96] width 2 height 3
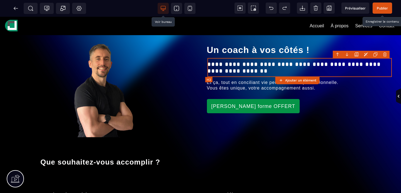
click at [331, 64] on h2 "**********" at bounding box center [300, 67] width 184 height 19
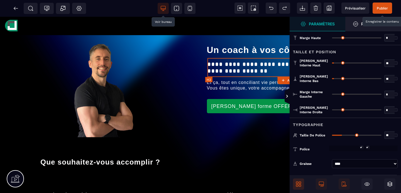
click at [331, 64] on h2 "**********" at bounding box center [300, 67] width 184 height 19
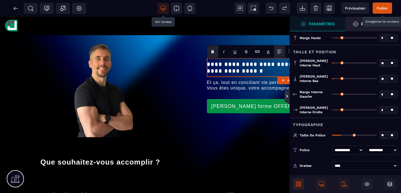
click at [288, 96] on icon at bounding box center [287, 96] width 4 height 4
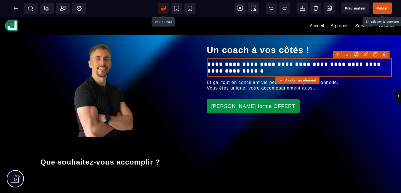
click at [383, 9] on span "Publier" at bounding box center [382, 8] width 11 height 4
drag, startPoint x: 192, startPoint y: 6, endPoint x: 162, endPoint y: 43, distance: 47.4
click at [192, 6] on icon at bounding box center [190, 9] width 6 height 6
type input "**"
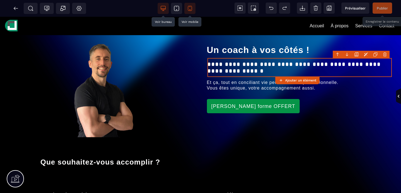
select select
select select "***"
select select
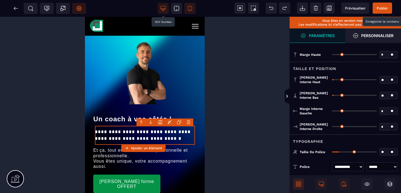
click at [79, 9] on icon at bounding box center [79, 9] width 2 height 2
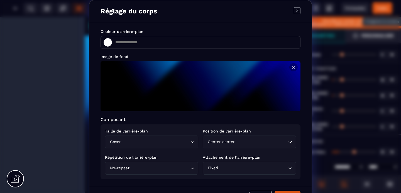
click at [251, 142] on input "Search for option" at bounding box center [261, 142] width 51 height 6
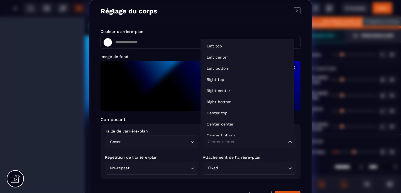
scroll to position [4, 0]
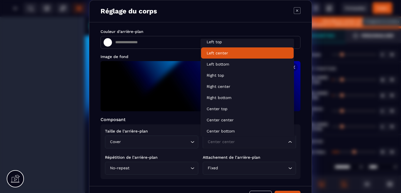
click at [231, 54] on p "Left center" at bounding box center [248, 53] width 82 height 6
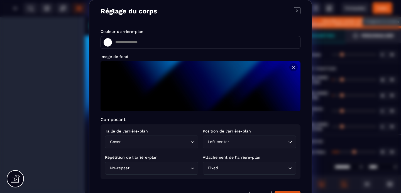
click at [237, 141] on input "Search for option" at bounding box center [258, 142] width 57 height 6
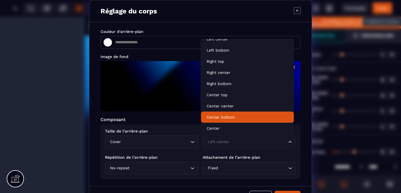
scroll to position [21, 0]
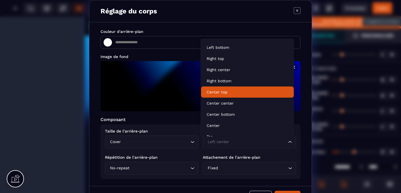
click at [231, 94] on p "Center top" at bounding box center [248, 92] width 82 height 6
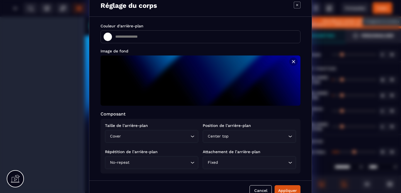
scroll to position [16, 0]
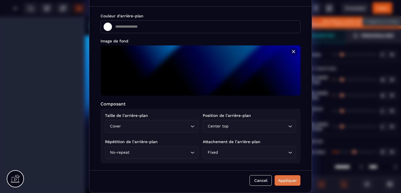
click at [283, 177] on button "Appliquer" at bounding box center [288, 180] width 26 height 11
type input "*******"
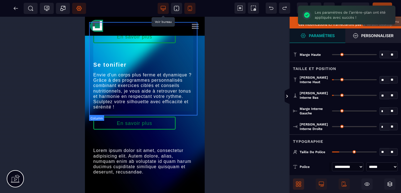
scroll to position [0, 0]
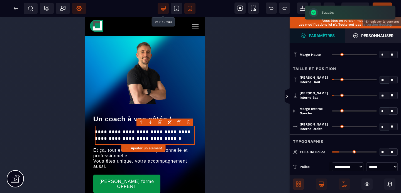
click at [383, 3] on span "Publier" at bounding box center [383, 8] width 20 height 11
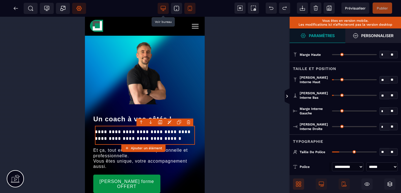
click at [80, 11] on icon at bounding box center [79, 8] width 5 height 5
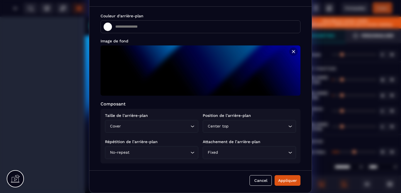
scroll to position [16, 0]
click at [239, 128] on input "Search for option" at bounding box center [258, 126] width 57 height 6
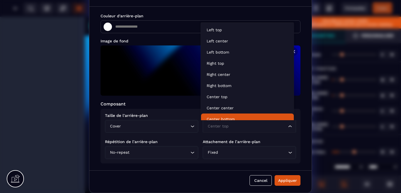
scroll to position [4, 0]
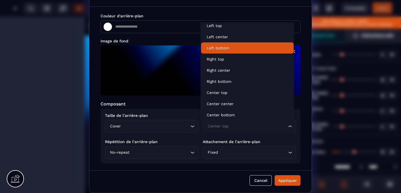
click at [234, 51] on li "Left bottom" at bounding box center [247, 47] width 93 height 11
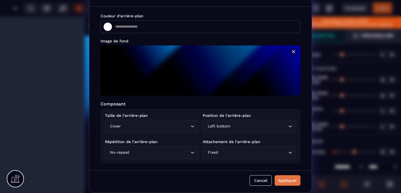
click at [278, 177] on button "Appliquer" at bounding box center [288, 180] width 26 height 11
type input "*******"
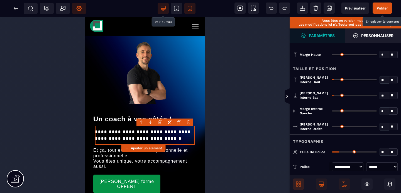
click at [384, 10] on span "Publier" at bounding box center [383, 8] width 20 height 11
click at [83, 10] on span "Réglages Body" at bounding box center [79, 8] width 14 height 11
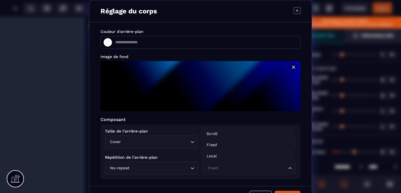
click at [247, 169] on input "Search for option" at bounding box center [246, 168] width 81 height 6
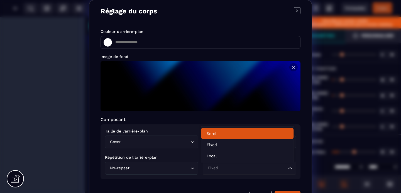
click at [222, 132] on p "Scroll" at bounding box center [248, 134] width 82 height 6
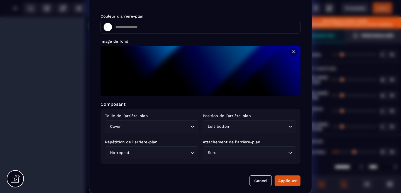
scroll to position [16, 0]
click at [286, 180] on div "Appliquer" at bounding box center [287, 181] width 19 height 6
type input "*******"
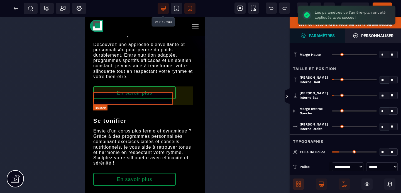
scroll to position [223, 0]
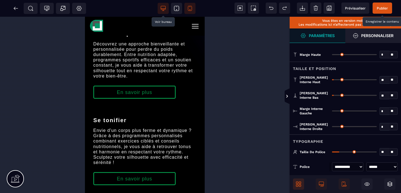
click at [384, 3] on span "Publier" at bounding box center [383, 8] width 20 height 11
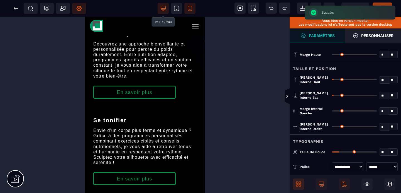
click at [80, 10] on icon at bounding box center [79, 8] width 5 height 5
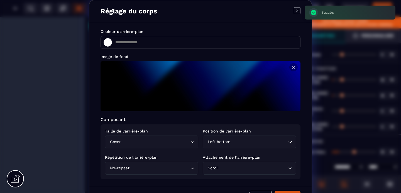
click at [242, 166] on input "Search for option" at bounding box center [253, 168] width 67 height 6
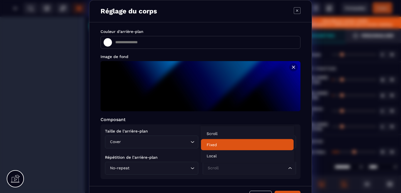
click at [217, 145] on p "Fixed" at bounding box center [248, 145] width 82 height 6
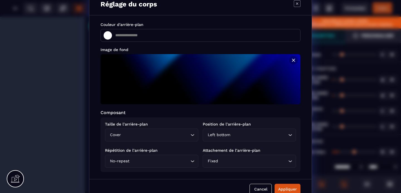
scroll to position [16, 0]
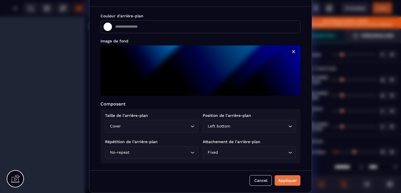
click at [281, 180] on div "Appliquer" at bounding box center [287, 181] width 19 height 6
type input "*******"
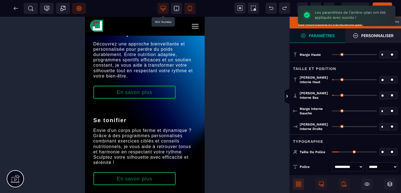
click at [379, 4] on span "Publier" at bounding box center [383, 8] width 20 height 11
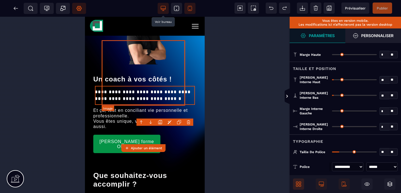
scroll to position [0, 0]
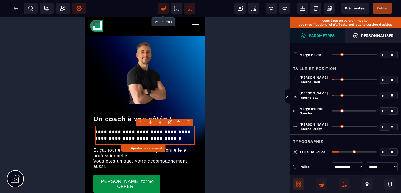
click at [76, 5] on span "Réglages Body" at bounding box center [79, 8] width 14 height 11
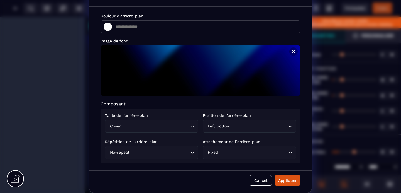
scroll to position [16, 0]
click at [288, 178] on div "Appliquer" at bounding box center [287, 181] width 19 height 6
type input "*******"
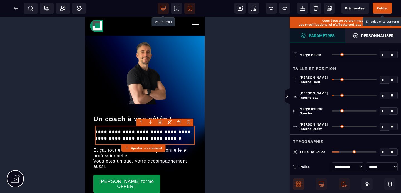
click at [379, 9] on span "Publier" at bounding box center [382, 8] width 11 height 4
click at [385, 7] on span "Publier" at bounding box center [382, 8] width 11 height 4
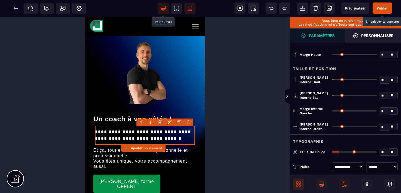
click at [164, 9] on icon at bounding box center [163, 8] width 5 height 4
type input "**"
type input "*******"
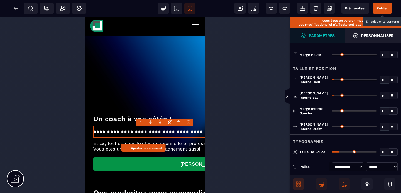
select select "***"
select select
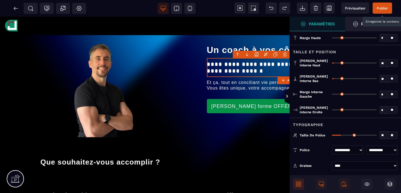
click at [381, 7] on span "Publier" at bounding box center [382, 8] width 11 height 4
click at [288, 99] on icon at bounding box center [287, 96] width 5 height 16
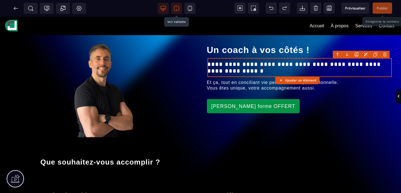
click at [177, 8] on icon at bounding box center [177, 9] width 6 height 6
type input "**"
select select "***"
select select
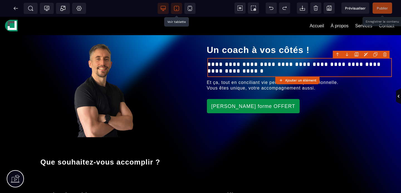
select select
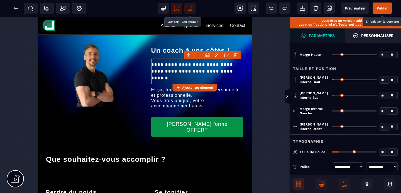
click at [188, 9] on icon at bounding box center [190, 9] width 6 height 6
select select "***"
select select
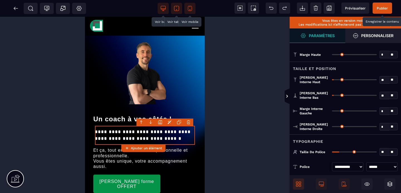
click at [166, 11] on icon at bounding box center [164, 9] width 6 height 6
type input "**"
type input "*******"
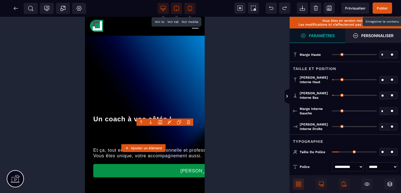
select select "***"
select select
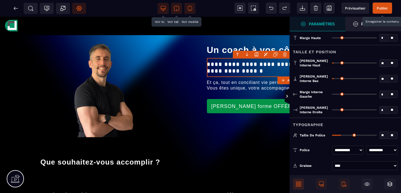
click at [77, 6] on icon at bounding box center [79, 9] width 6 height 6
type input "*******"
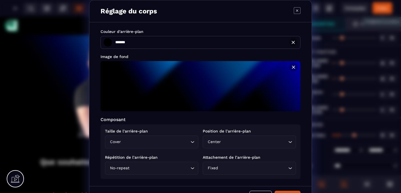
click at [52, 98] on div "Réglage du corps Couleur d'arrière-plan ******* ******* Image de fond Composant…" at bounding box center [200, 104] width 401 height 208
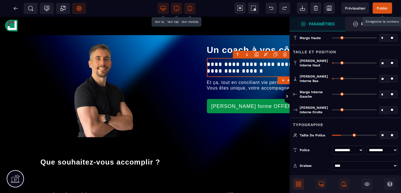
click at [193, 5] on span at bounding box center [189, 8] width 11 height 11
type input "**"
select select "***"
select select
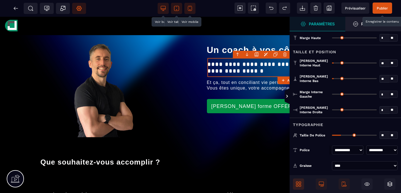
select select
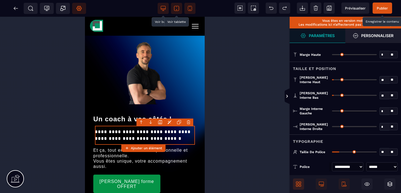
click at [78, 10] on icon at bounding box center [79, 9] width 6 height 6
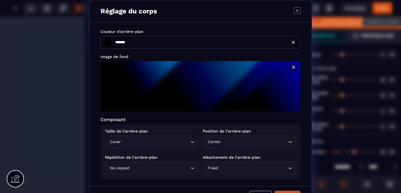
type input "*******"
click at [234, 144] on input "Search for option" at bounding box center [259, 142] width 55 height 6
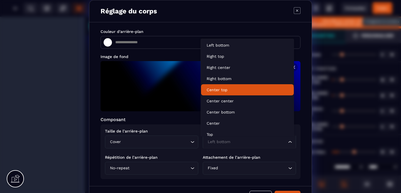
scroll to position [62, 0]
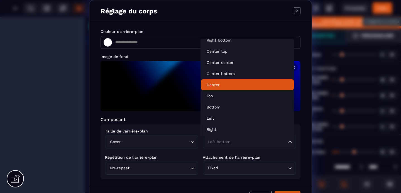
click at [217, 85] on p "Center" at bounding box center [248, 85] width 82 height 6
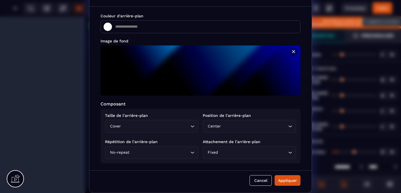
scroll to position [16, 0]
click at [283, 179] on div "Appliquer" at bounding box center [287, 181] width 19 height 6
type input "*******"
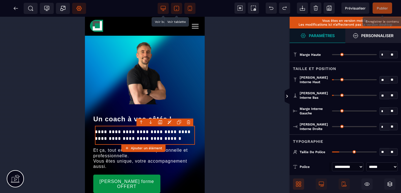
click at [80, 9] on icon at bounding box center [79, 9] width 2 height 2
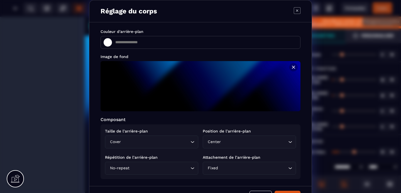
click at [243, 141] on input "Search for option" at bounding box center [254, 142] width 65 height 6
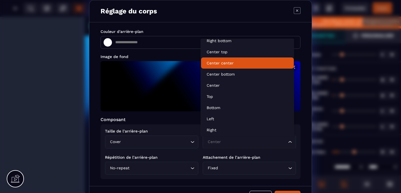
scroll to position [62, 0]
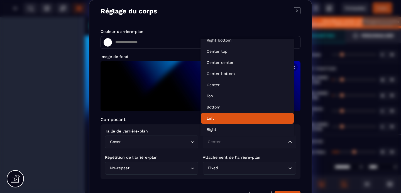
click at [221, 115] on li "Left" at bounding box center [247, 118] width 93 height 11
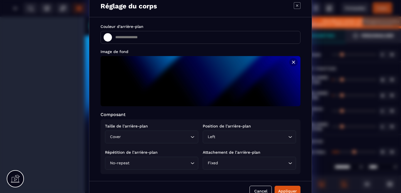
scroll to position [16, 0]
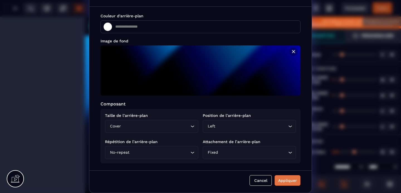
click at [280, 178] on div "Appliquer" at bounding box center [287, 181] width 19 height 6
type input "*******"
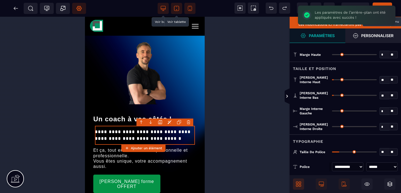
click at [76, 6] on icon at bounding box center [79, 9] width 6 height 6
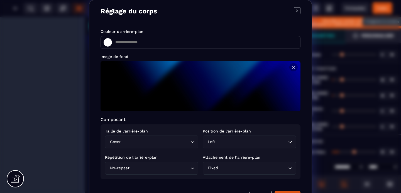
click at [240, 169] on input "Search for option" at bounding box center [253, 168] width 68 height 6
click at [240, 169] on input "Search for option" at bounding box center [246, 168] width 81 height 6
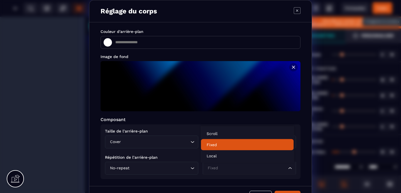
click at [247, 142] on p "Fixed" at bounding box center [248, 145] width 82 height 6
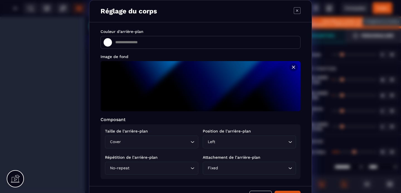
click at [255, 141] on input "Search for option" at bounding box center [252, 142] width 71 height 6
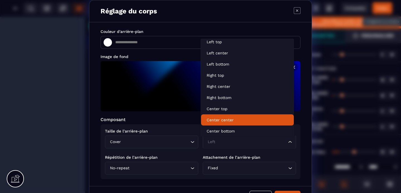
scroll to position [62, 0]
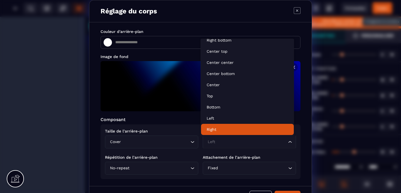
click at [222, 128] on p "Right" at bounding box center [248, 130] width 82 height 6
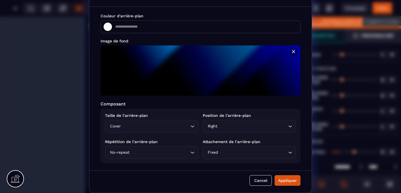
scroll to position [16, 0]
click at [283, 178] on div "Appliquer" at bounding box center [287, 181] width 19 height 6
type input "*******"
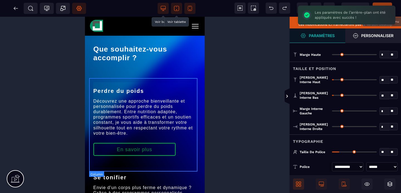
scroll to position [267, 0]
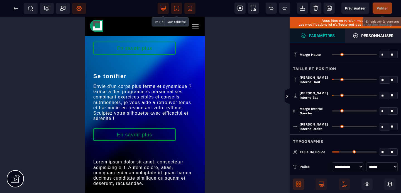
click at [82, 10] on span "Réglages Body" at bounding box center [79, 8] width 14 height 11
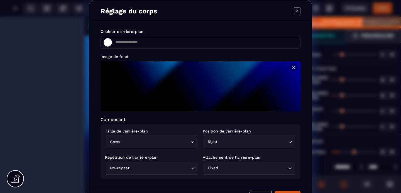
click at [190, 143] on icon "Search for option" at bounding box center [193, 142] width 6 height 6
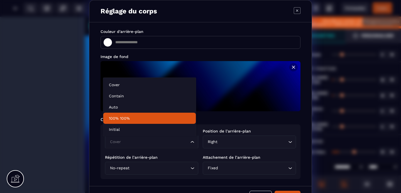
click at [132, 120] on p "100% 100%" at bounding box center [150, 118] width 82 height 6
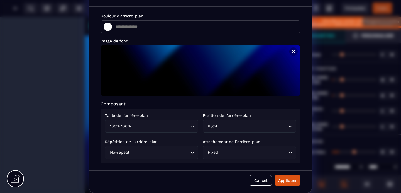
scroll to position [16, 0]
click at [280, 181] on div "Appliquer" at bounding box center [287, 181] width 19 height 6
type input "*******"
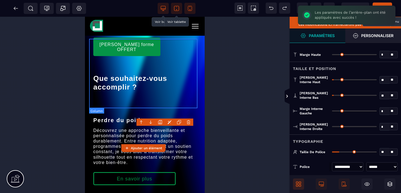
scroll to position [0, 0]
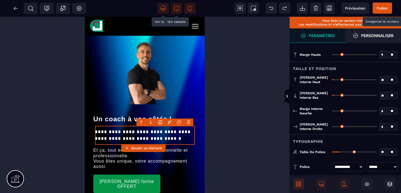
click at [383, 7] on span "Publier" at bounding box center [382, 8] width 11 height 4
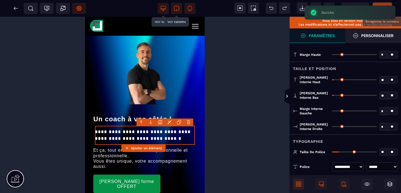
click at [77, 11] on icon at bounding box center [79, 9] width 6 height 6
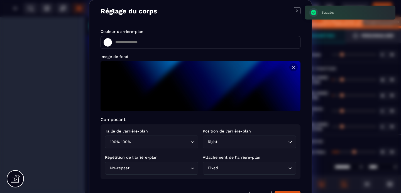
click at [179, 142] on input "Search for option" at bounding box center [160, 142] width 57 height 6
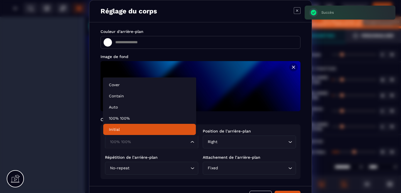
click at [137, 128] on p "Initial" at bounding box center [150, 130] width 82 height 6
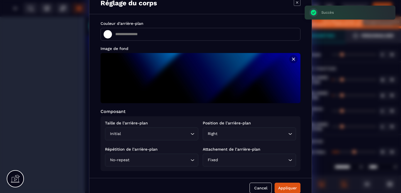
scroll to position [16, 0]
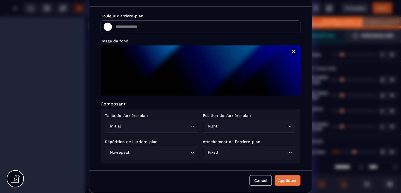
click at [281, 178] on div "Appliquer" at bounding box center [287, 181] width 19 height 6
type input "*******"
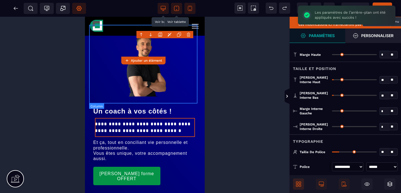
scroll to position [0, 0]
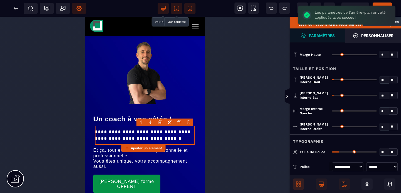
click at [79, 9] on icon at bounding box center [79, 9] width 2 height 2
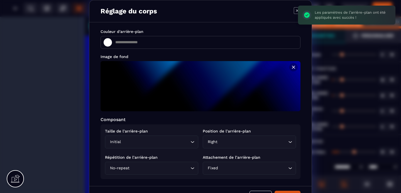
click at [140, 141] on input "Search for option" at bounding box center [155, 142] width 67 height 6
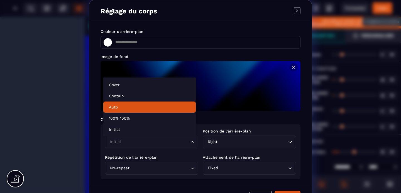
click at [128, 108] on p "Auto" at bounding box center [150, 107] width 82 height 6
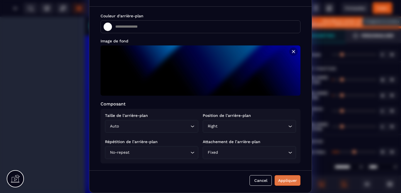
scroll to position [16, 0]
click at [281, 180] on div "Appliquer" at bounding box center [287, 181] width 19 height 6
type input "*******"
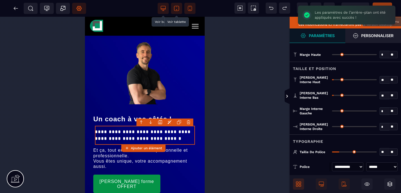
click at [383, 4] on span "Publier" at bounding box center [383, 8] width 20 height 11
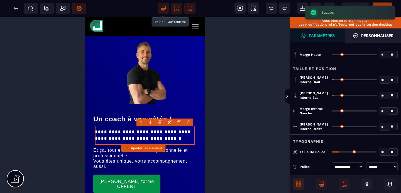
click at [83, 8] on span "Réglages Body" at bounding box center [79, 8] width 14 height 11
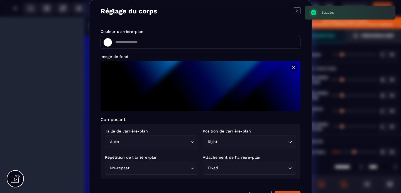
click at [138, 143] on input "Search for option" at bounding box center [154, 142] width 69 height 6
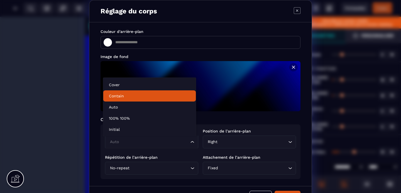
click at [127, 95] on p "Contain" at bounding box center [150, 96] width 82 height 6
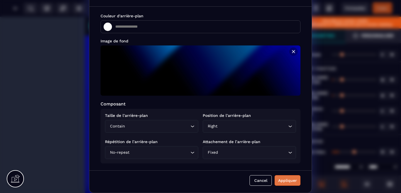
click at [281, 179] on div "Appliquer" at bounding box center [287, 181] width 19 height 6
type input "*******"
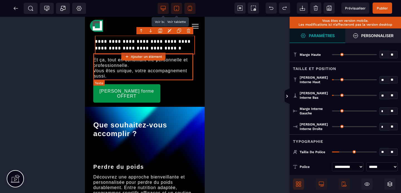
scroll to position [0, 0]
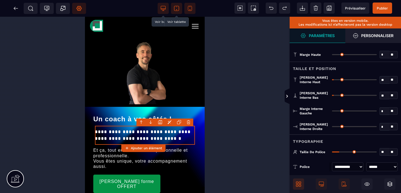
click at [81, 8] on icon at bounding box center [79, 8] width 5 height 5
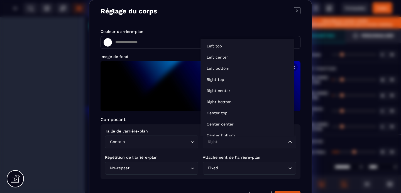
click at [240, 142] on input "Search for option" at bounding box center [246, 142] width 81 height 6
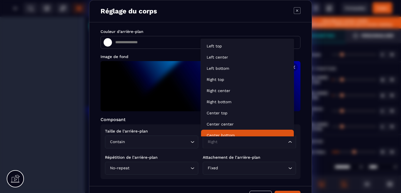
scroll to position [62, 0]
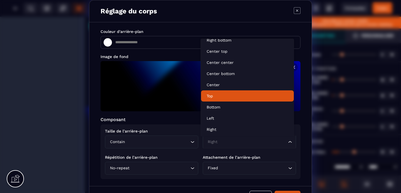
click at [217, 97] on p "Top" at bounding box center [248, 96] width 82 height 6
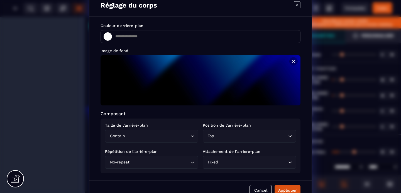
scroll to position [16, 0]
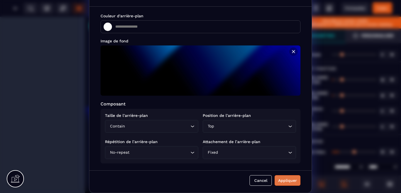
click at [278, 178] on div "Appliquer" at bounding box center [287, 181] width 19 height 6
type input "*******"
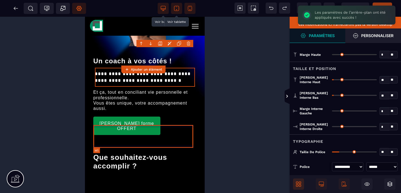
scroll to position [58, 0]
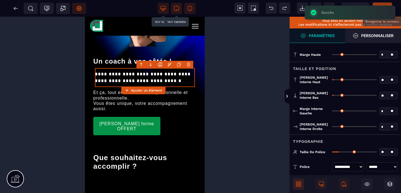
click at [387, 3] on span "Publier" at bounding box center [383, 8] width 20 height 11
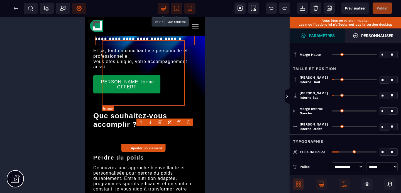
scroll to position [0, 0]
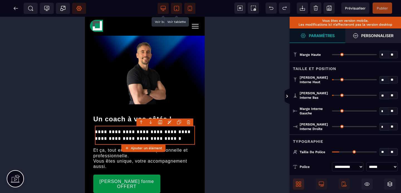
click at [162, 12] on span at bounding box center [163, 8] width 11 height 11
type input "**"
type input "*******"
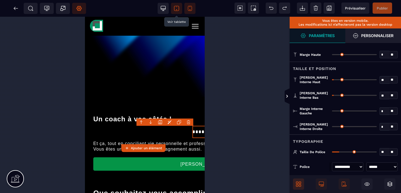
select select "***"
select select
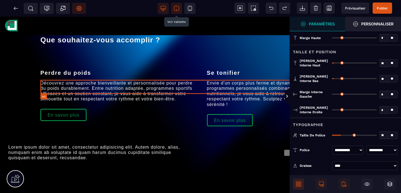
scroll to position [67, 0]
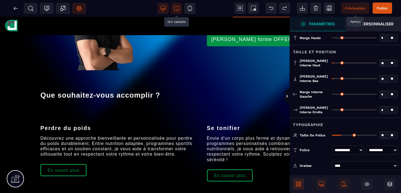
click at [358, 9] on span "Prévisualiser" at bounding box center [355, 8] width 21 height 4
click at [18, 9] on icon at bounding box center [16, 9] width 6 height 6
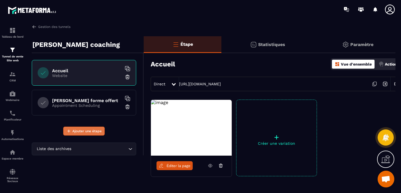
click at [78, 131] on span "Ajouter une étape" at bounding box center [86, 131] width 29 height 6
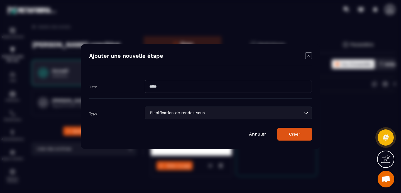
click at [180, 84] on input "Modal window" at bounding box center [228, 86] width 167 height 13
type input "*"
type input "********"
click at [214, 113] on input "Search for option" at bounding box center [254, 113] width 97 height 6
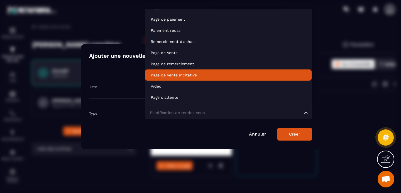
scroll to position [39, 0]
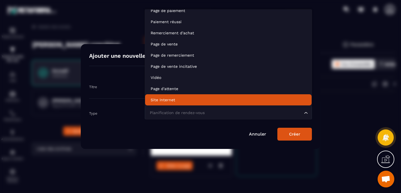
click at [178, 99] on p "Site Internet" at bounding box center [228, 100] width 155 height 6
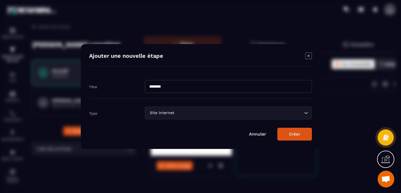
click at [291, 133] on button "Créer" at bounding box center [295, 134] width 35 height 13
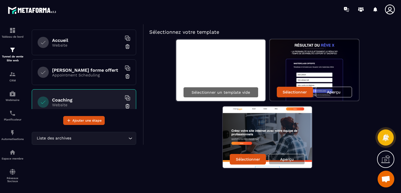
click at [220, 89] on div "Sélectionner un template vide" at bounding box center [220, 92] width 75 height 11
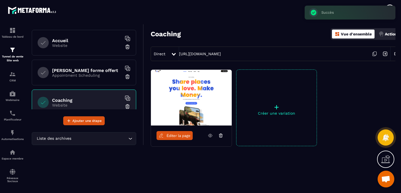
click at [178, 134] on span "Éditer la page" at bounding box center [179, 135] width 24 height 4
